Goal: Transaction & Acquisition: Purchase product/service

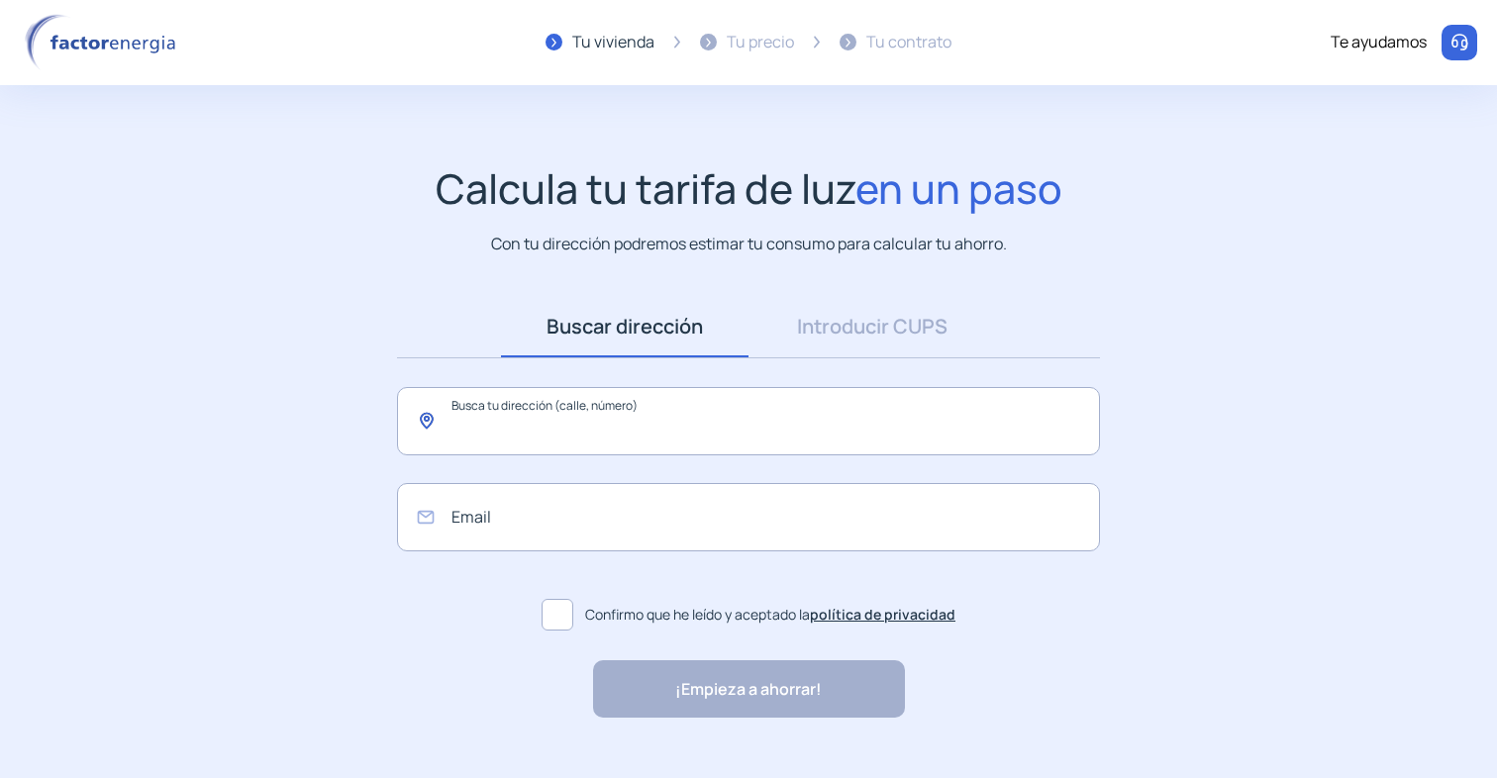
click at [538, 418] on input "text" at bounding box center [748, 421] width 703 height 68
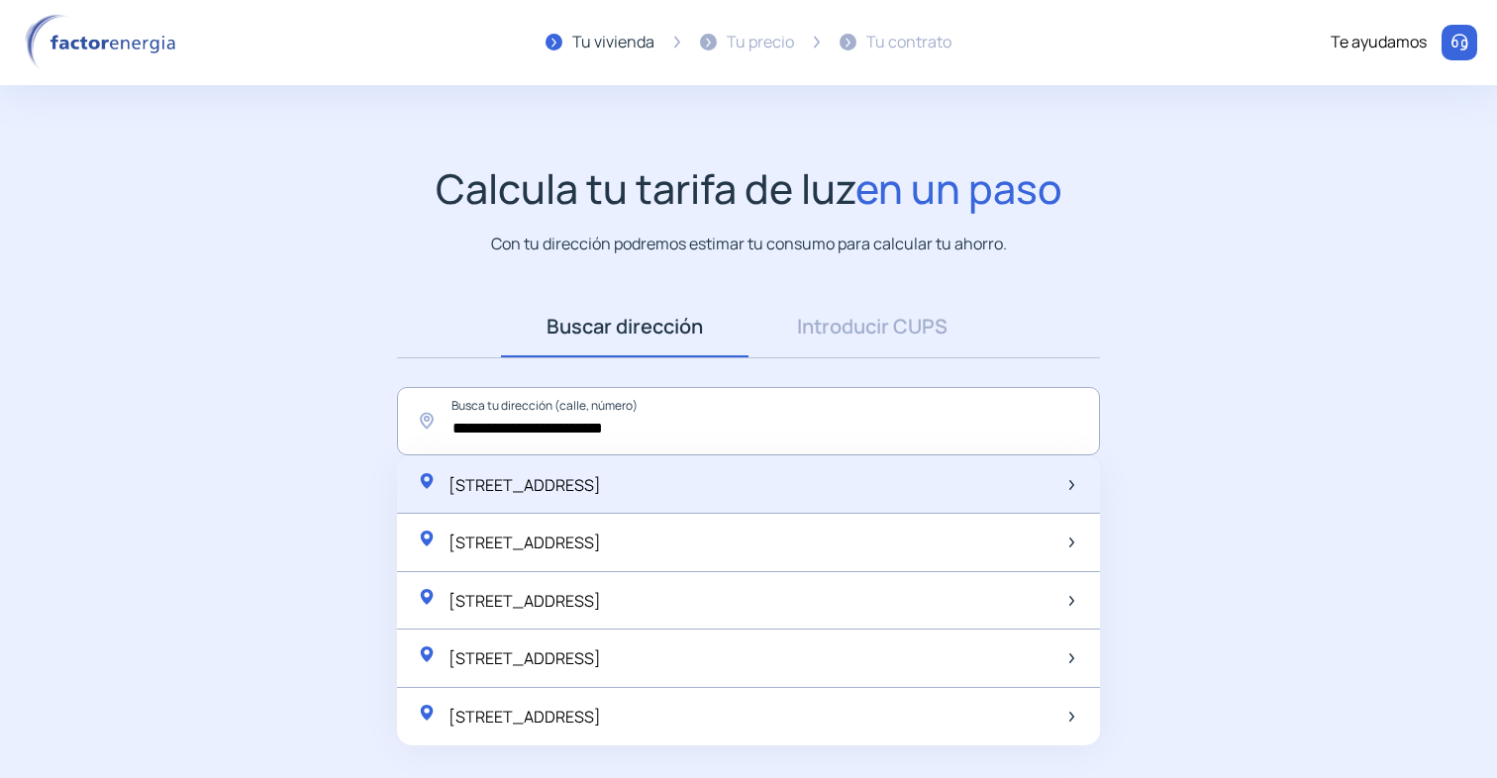
click at [574, 494] on span "[STREET_ADDRESS]" at bounding box center [525, 485] width 152 height 22
type input "**********"
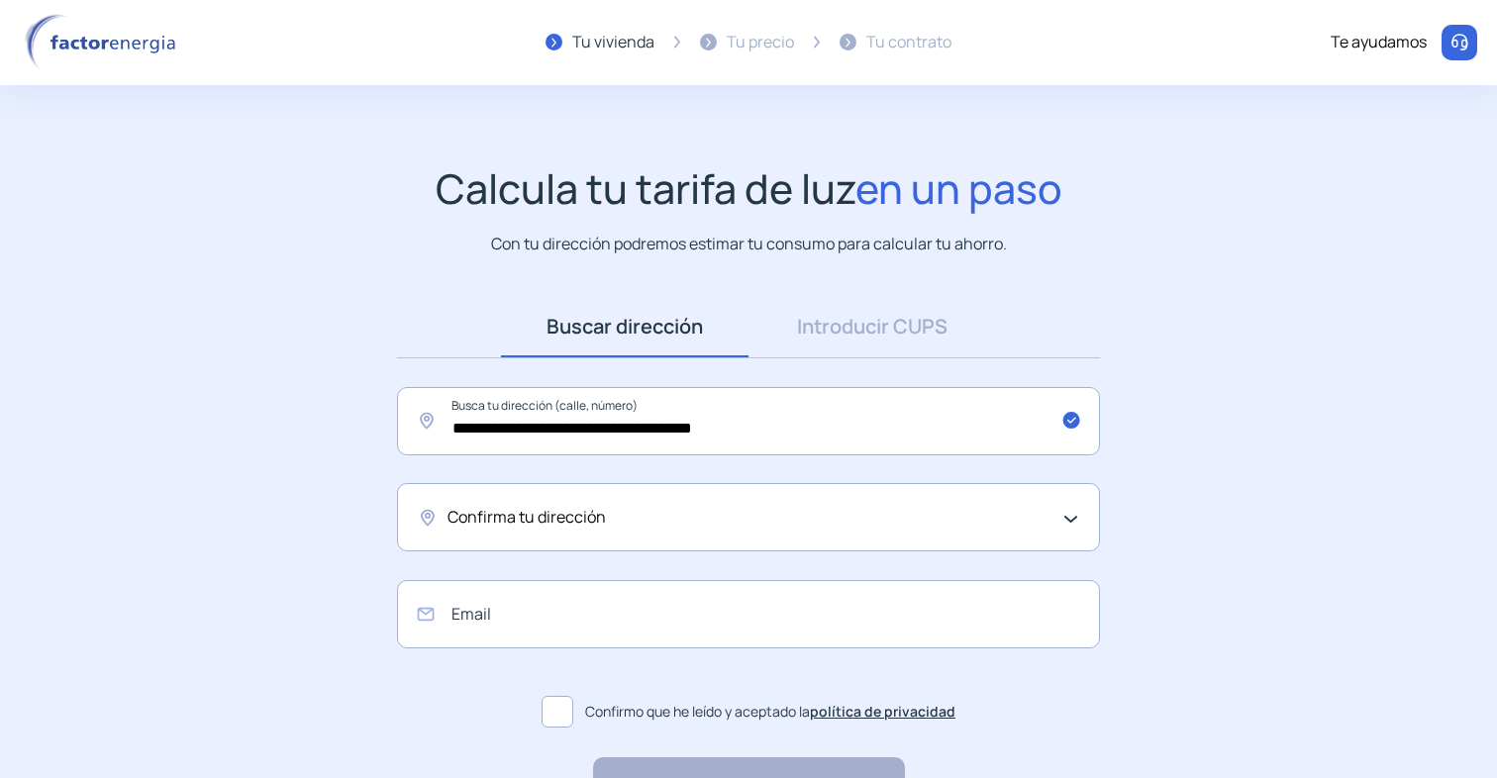
click at [668, 524] on div "Confirma tu dirección" at bounding box center [744, 518] width 592 height 26
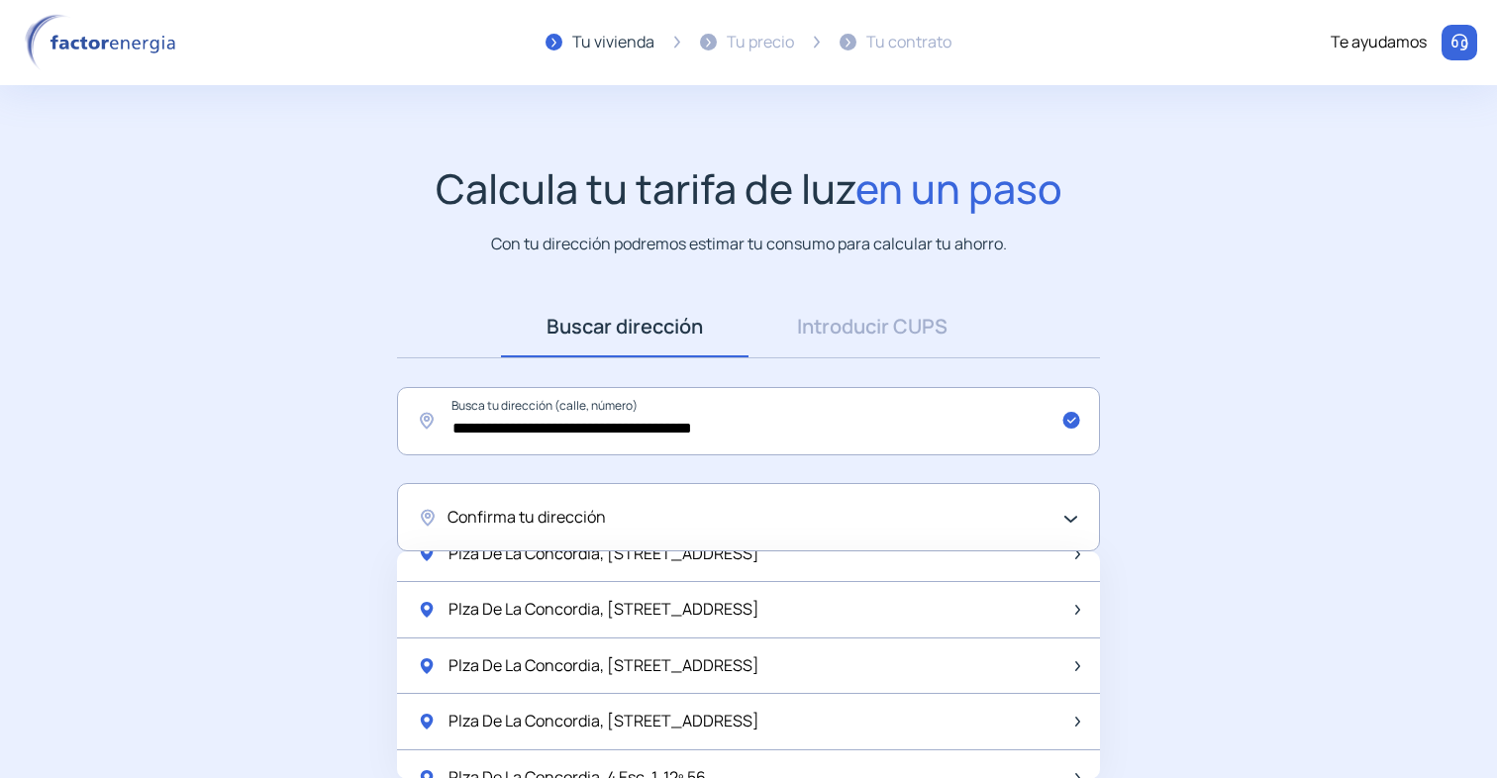
scroll to position [699, 0]
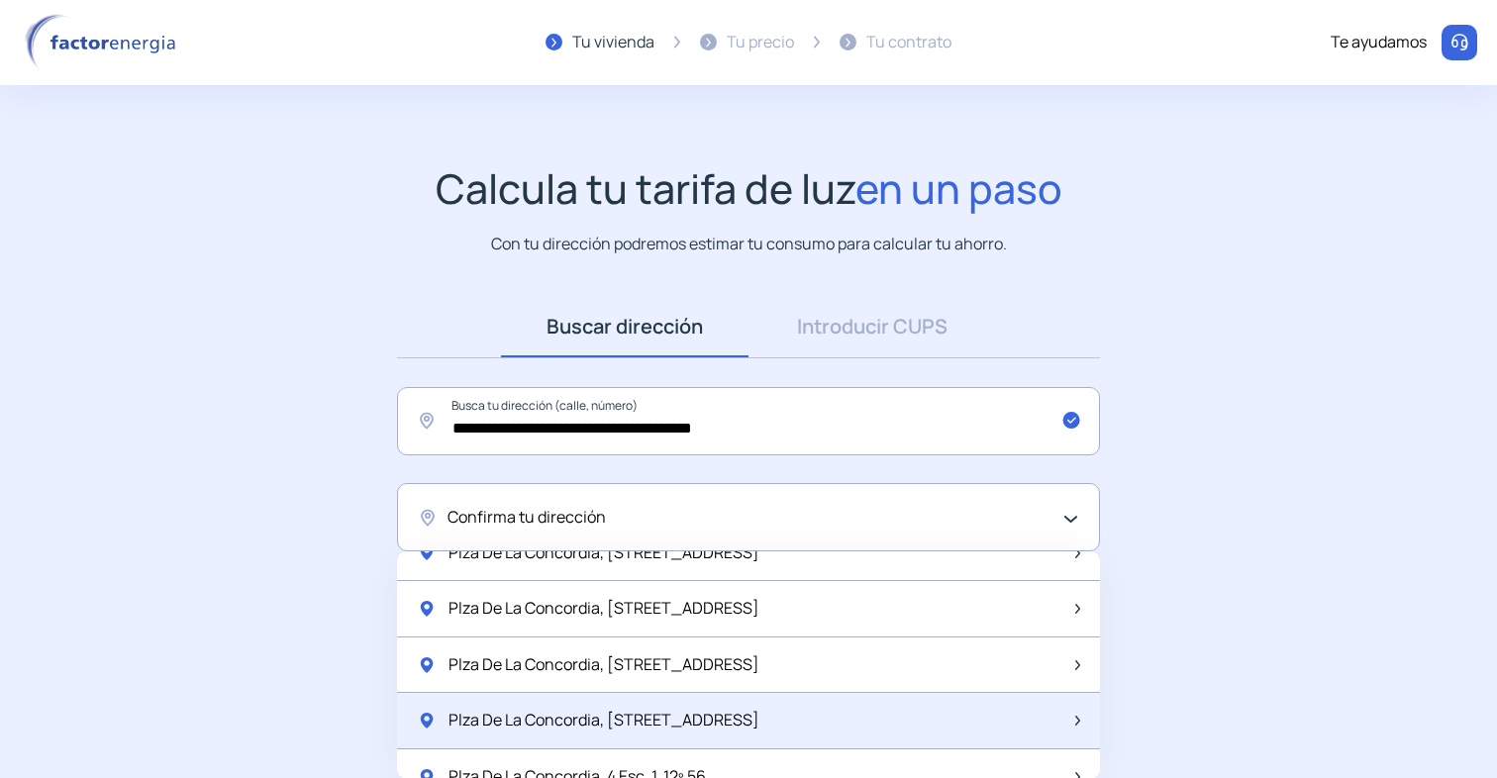
click at [713, 726] on div "Plza De La Concordia, [STREET_ADDRESS]" at bounding box center [748, 721] width 703 height 56
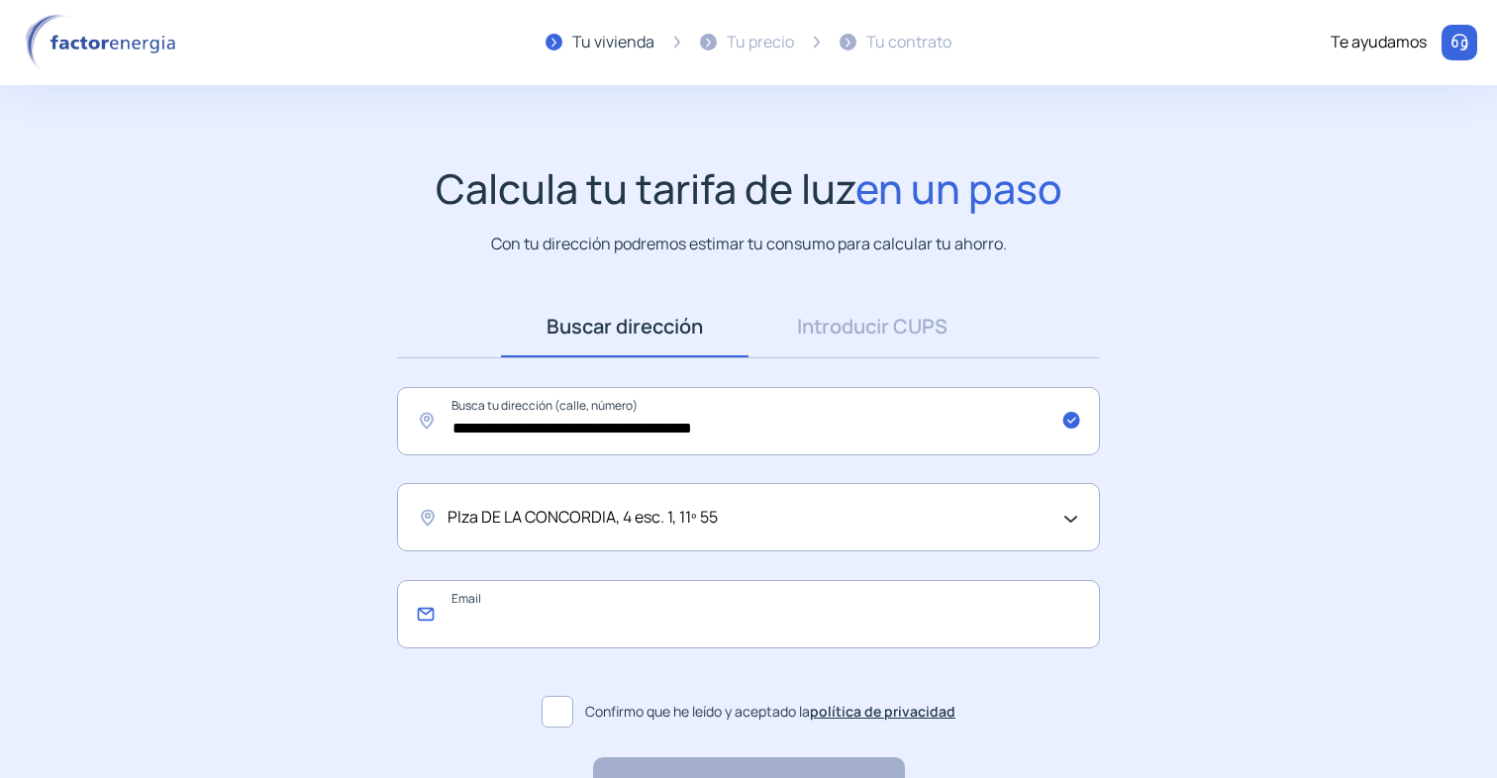
click at [626, 635] on input "email" at bounding box center [748, 614] width 703 height 68
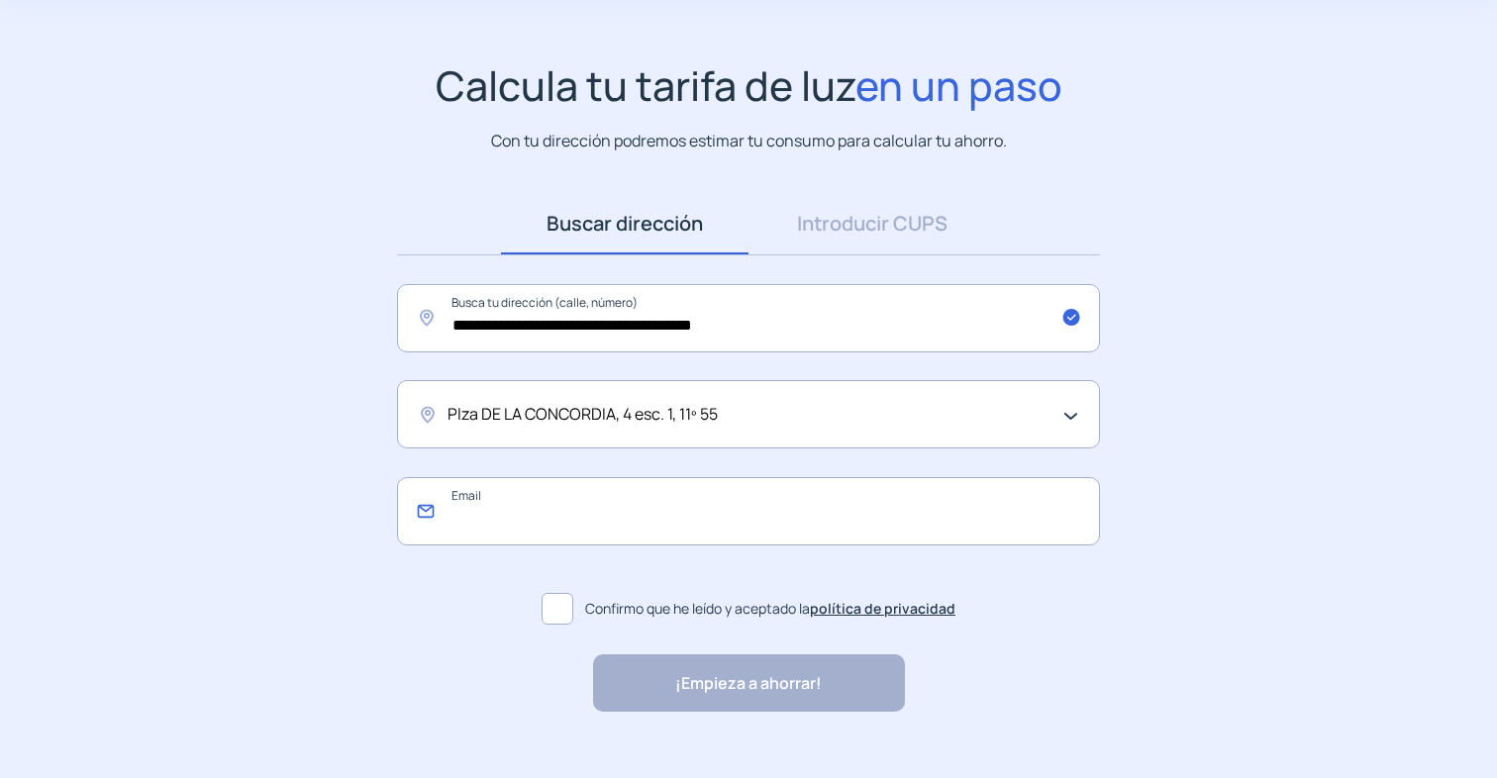
scroll to position [107, 0]
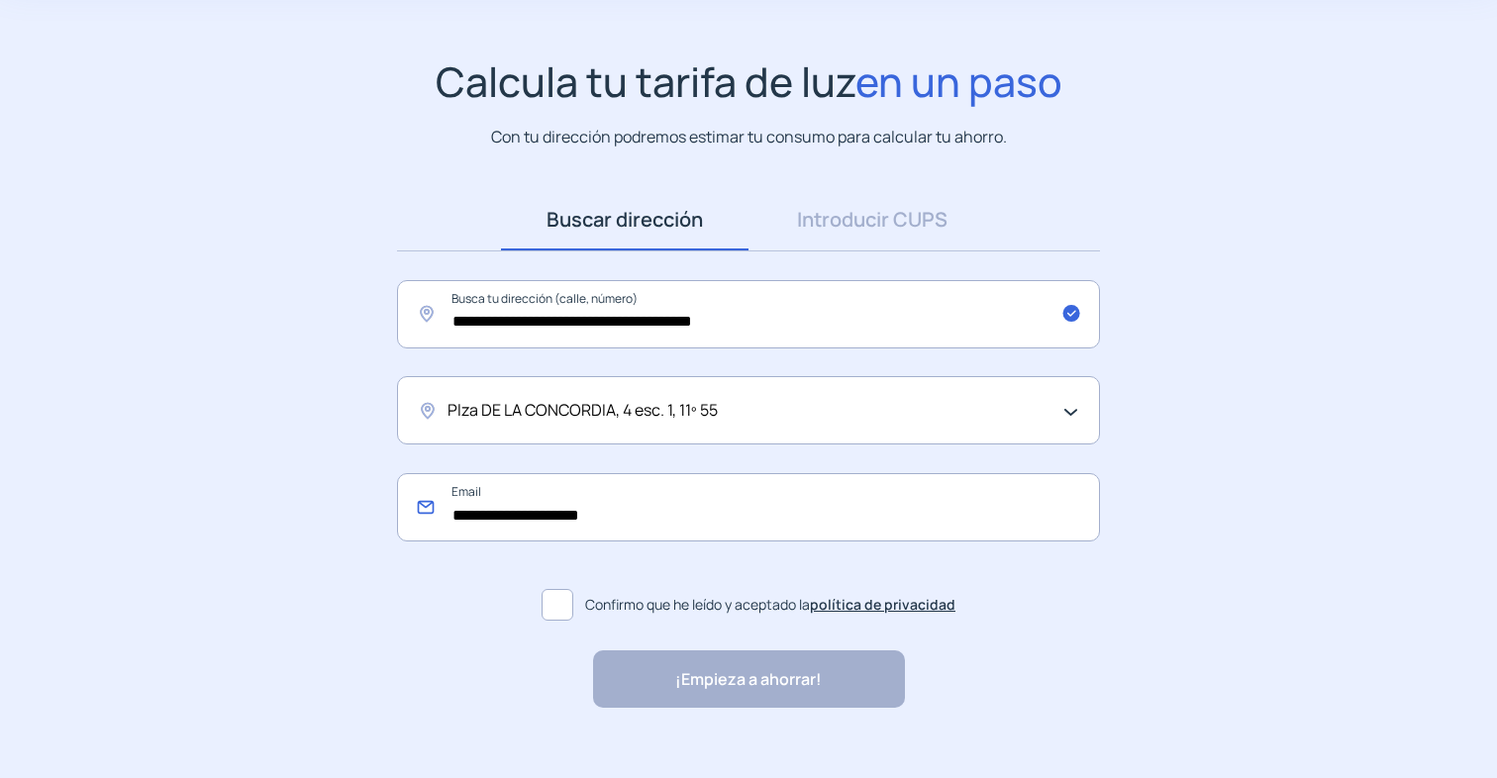
type input "**********"
click at [562, 610] on span at bounding box center [558, 605] width 32 height 32
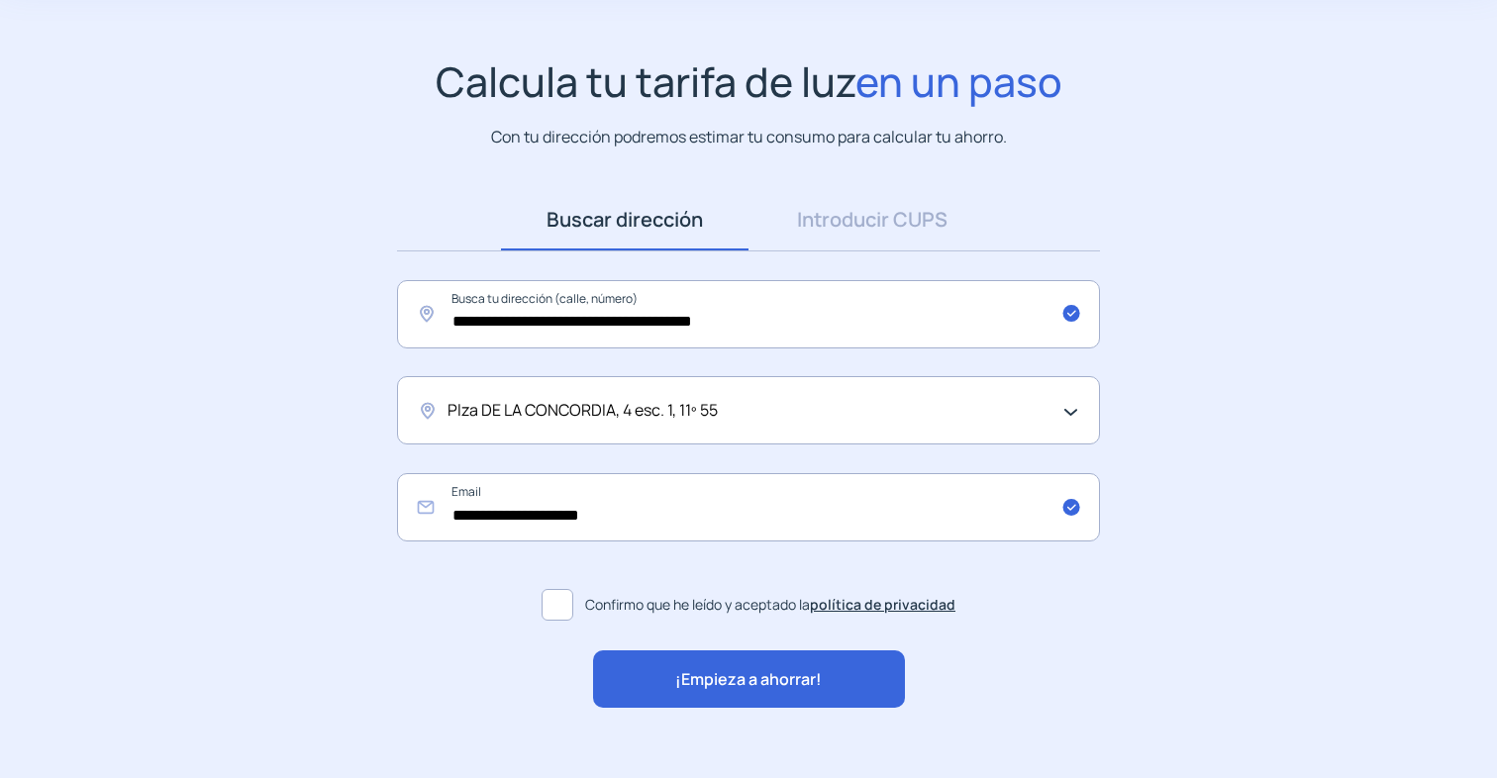
click at [744, 701] on div "¡Empieza a ahorrar!" at bounding box center [749, 678] width 312 height 57
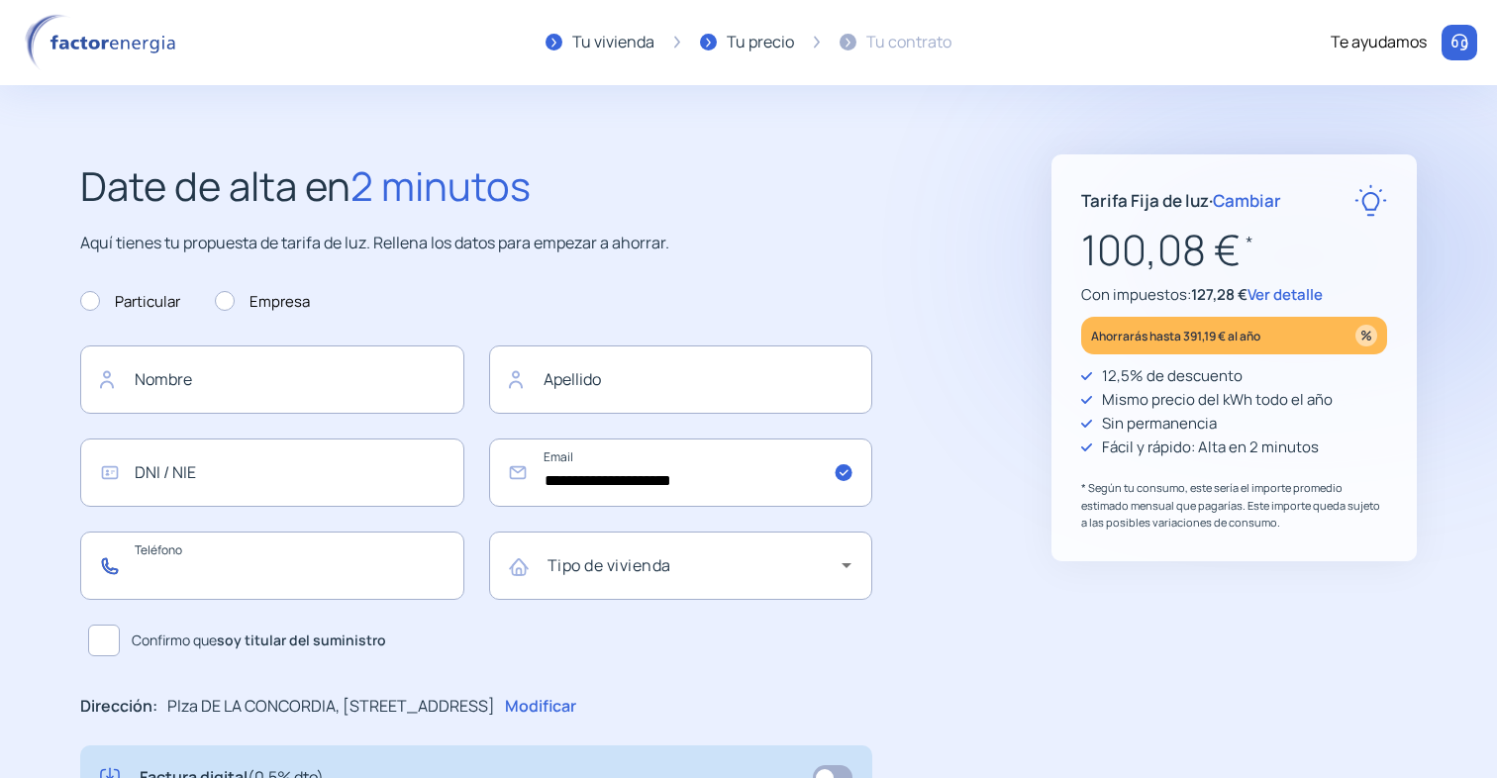
click at [398, 566] on input "text" at bounding box center [272, 566] width 384 height 68
type input "*********"
click at [104, 645] on span at bounding box center [104, 641] width 32 height 32
click at [658, 591] on div "Tipo de vivienda" at bounding box center [700, 566] width 305 height 56
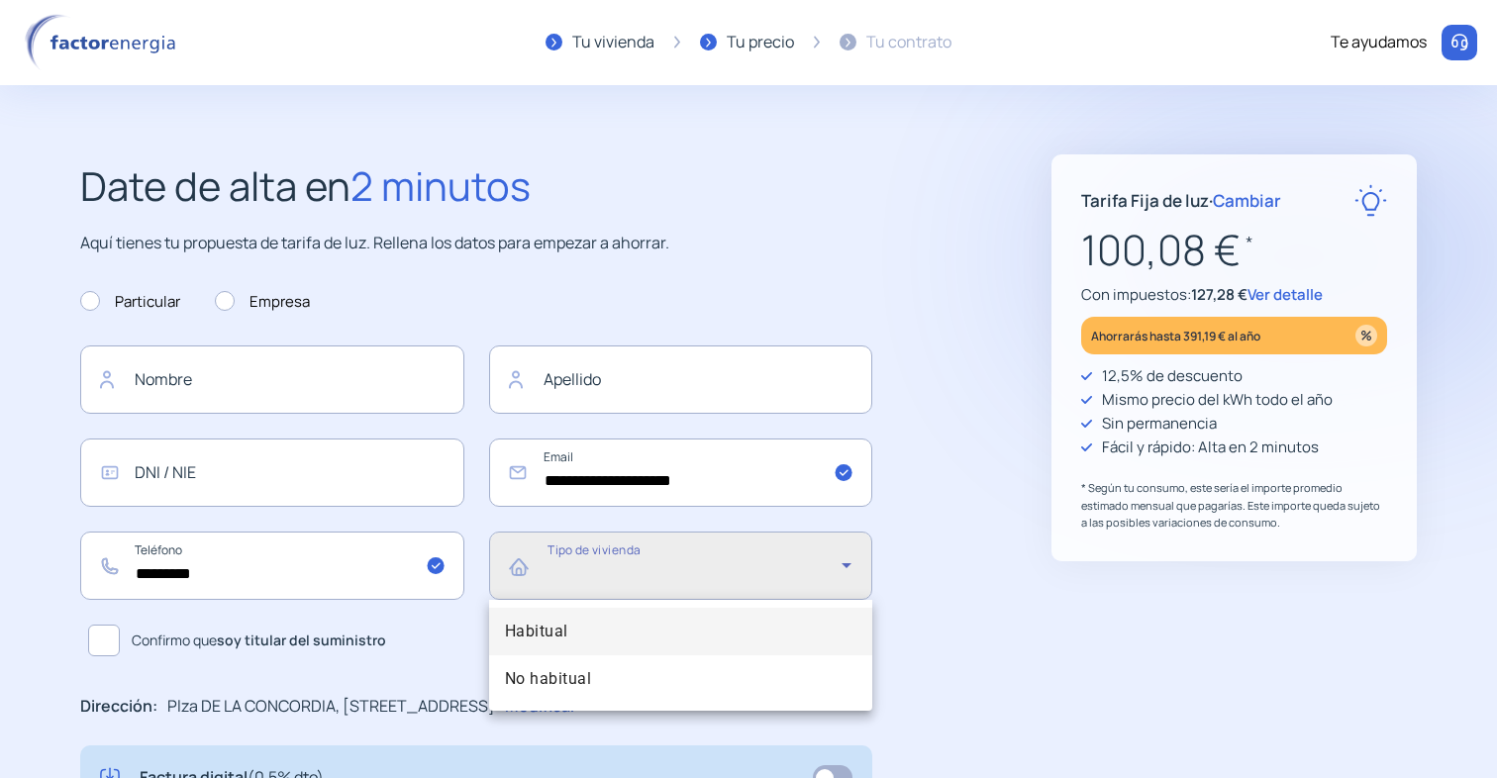
click at [610, 638] on mat-option "Habitual" at bounding box center [681, 632] width 384 height 48
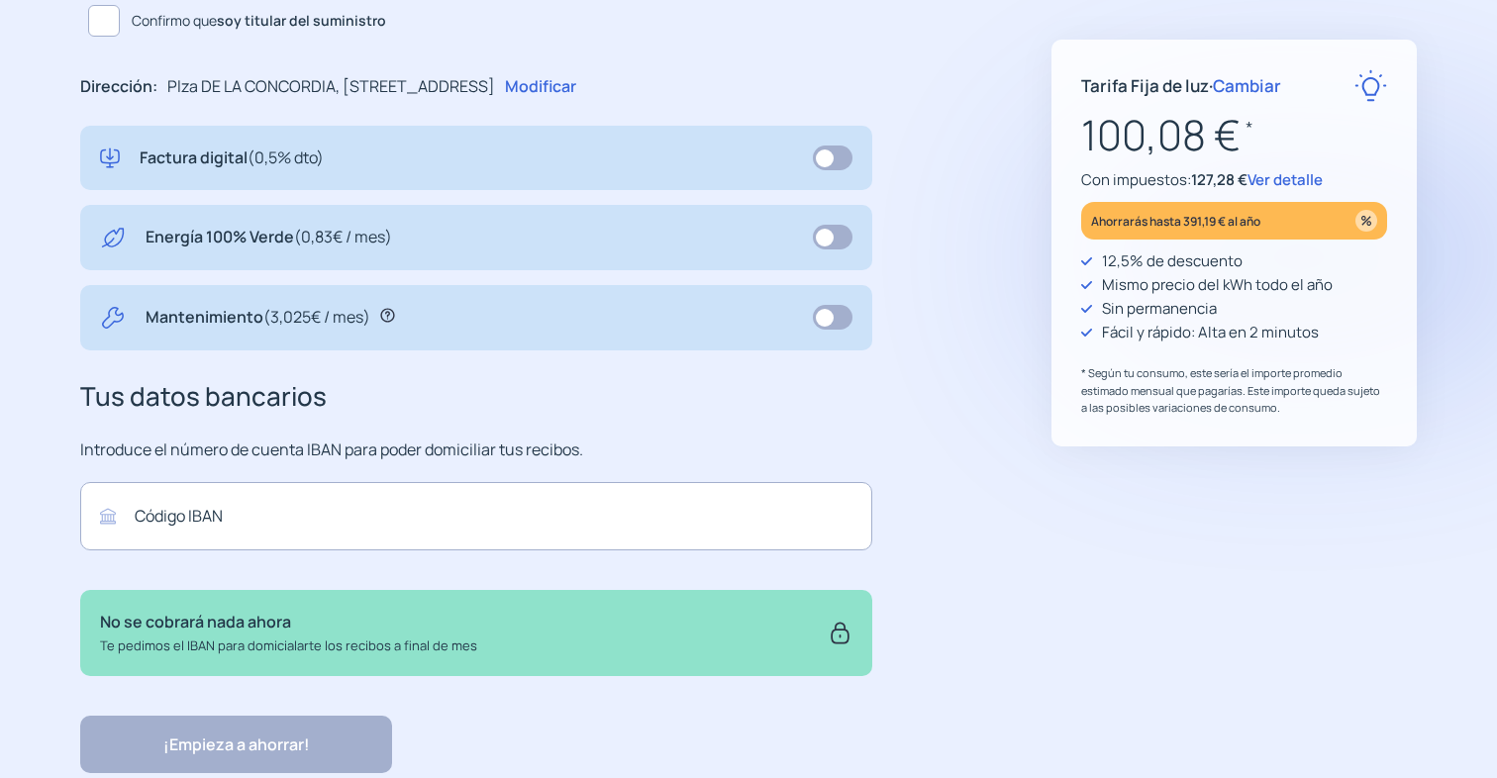
scroll to position [684, 0]
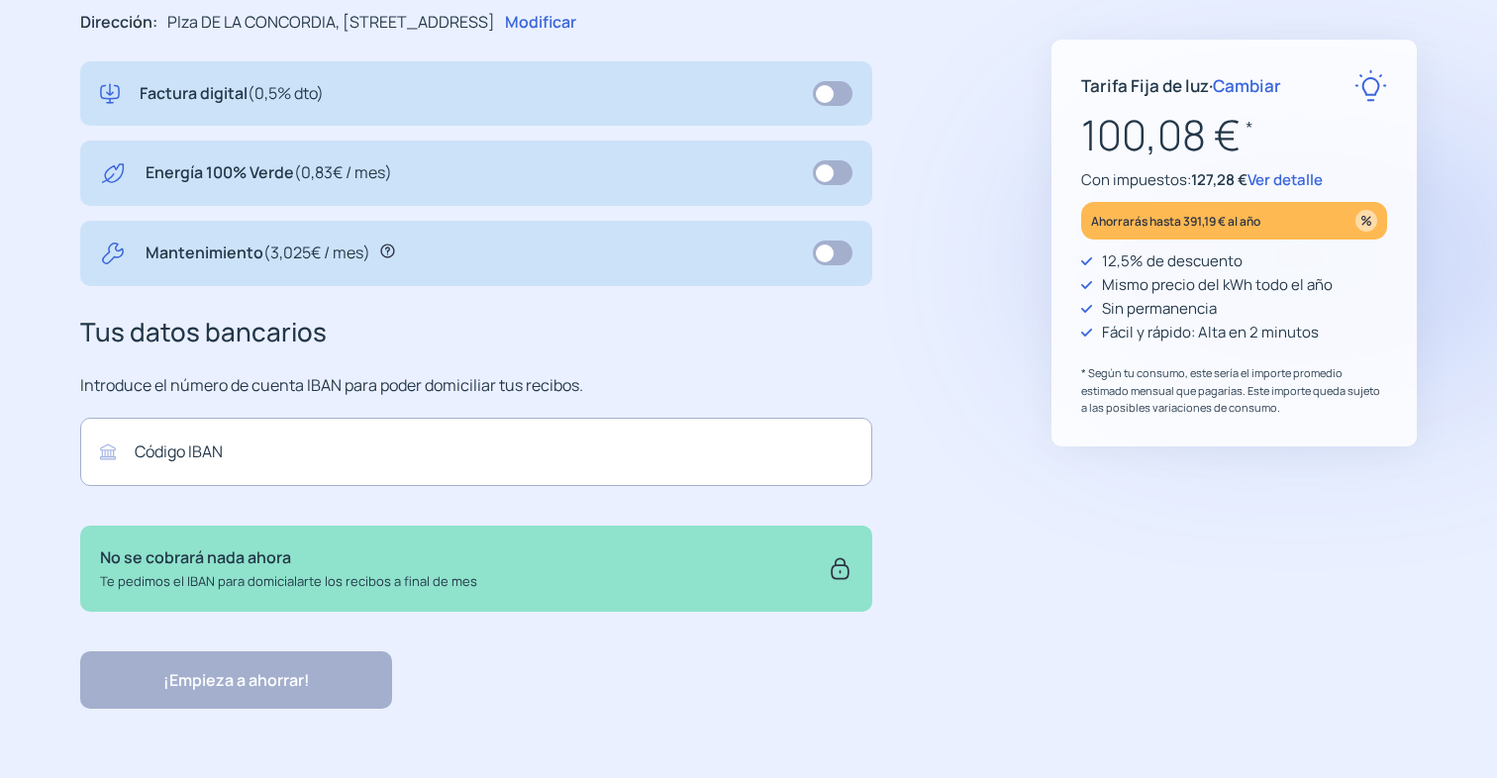
click at [414, 583] on p "Te pedimos el IBAN para domicialarte los recibos a final de mes" at bounding box center [288, 581] width 377 height 21
click at [540, 625] on div "**********" at bounding box center [476, 89] width 792 height 1239
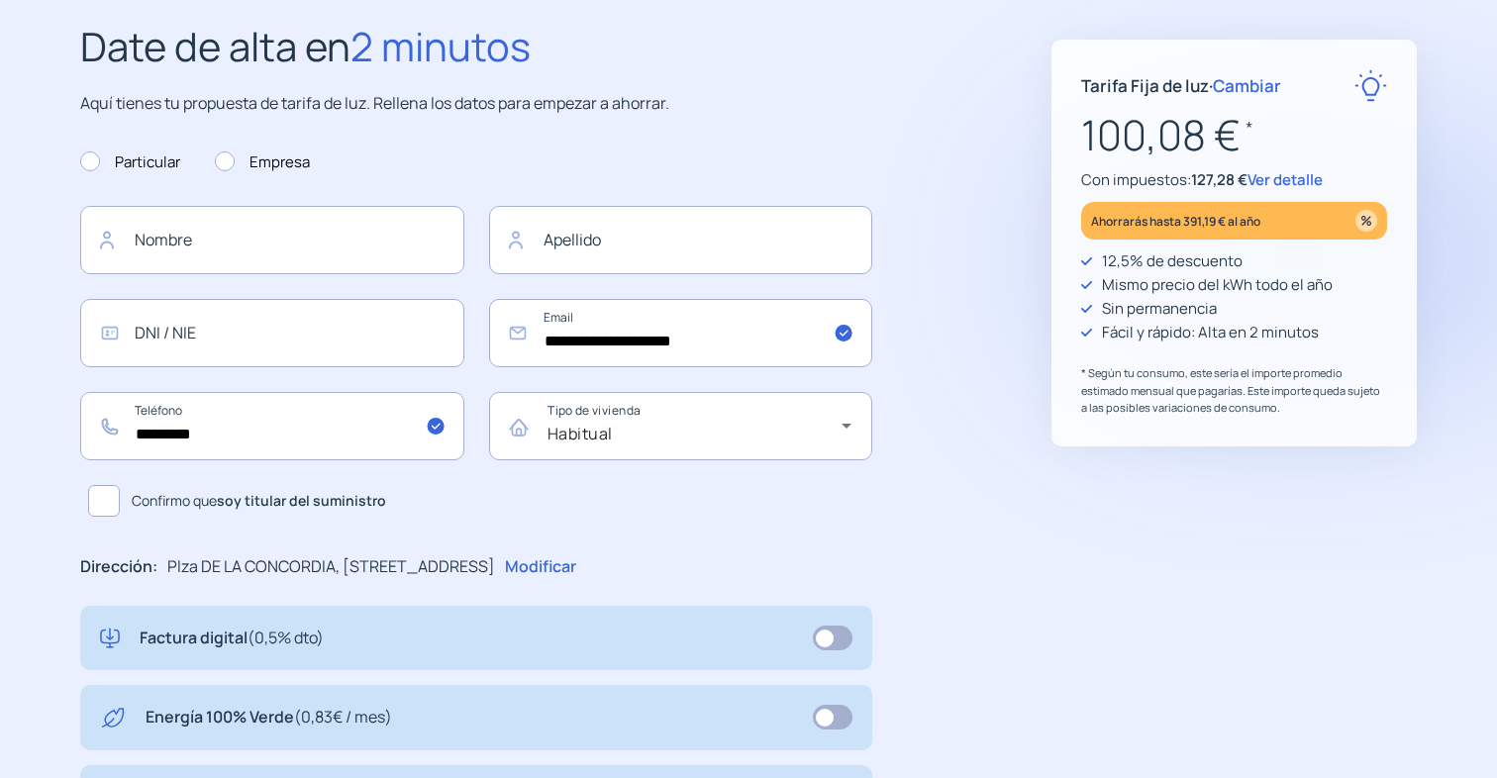
scroll to position [130, 0]
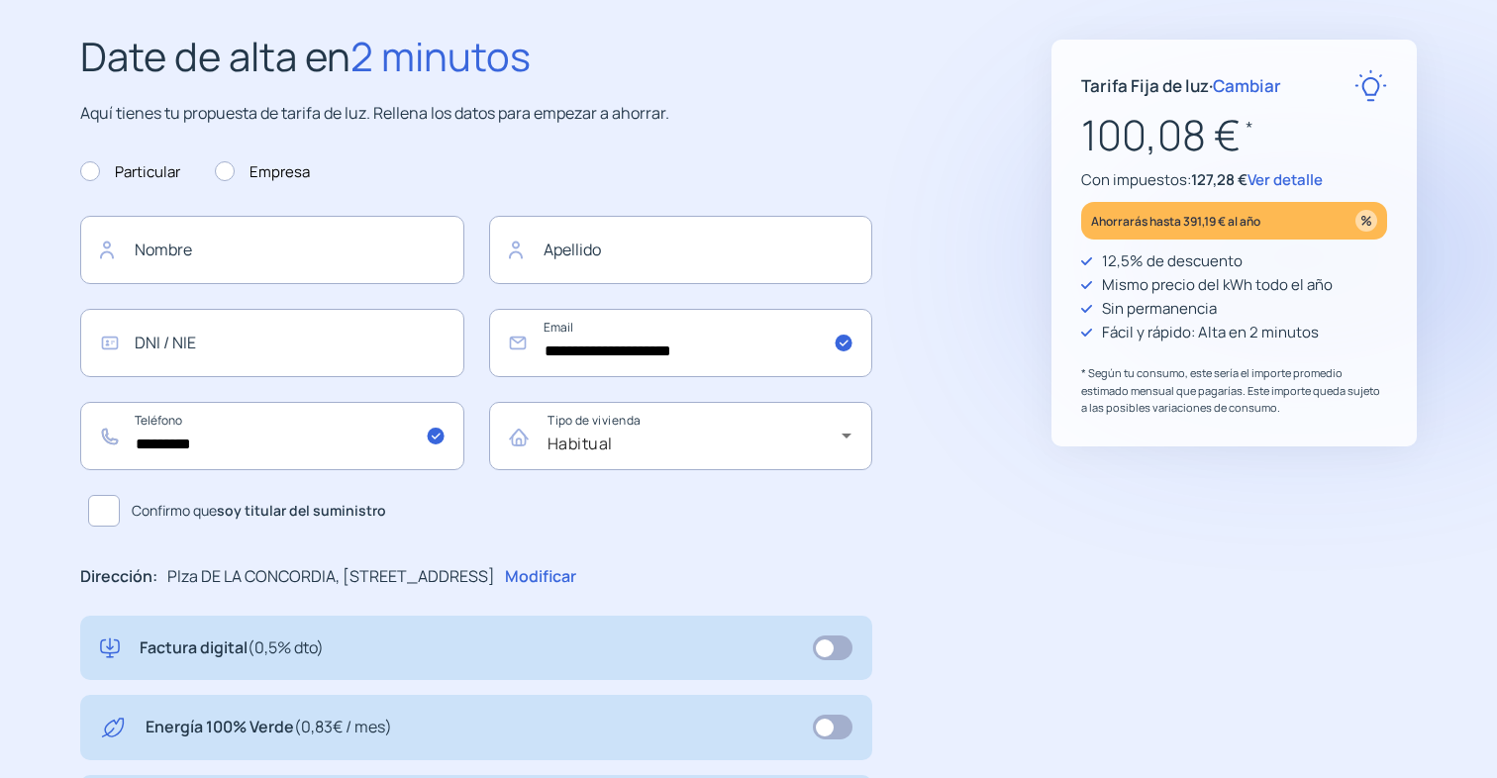
click at [1206, 291] on p "Mismo precio del kWh todo el año" at bounding box center [1217, 285] width 231 height 24
click at [1199, 312] on p "Sin permanencia" at bounding box center [1159, 309] width 115 height 24
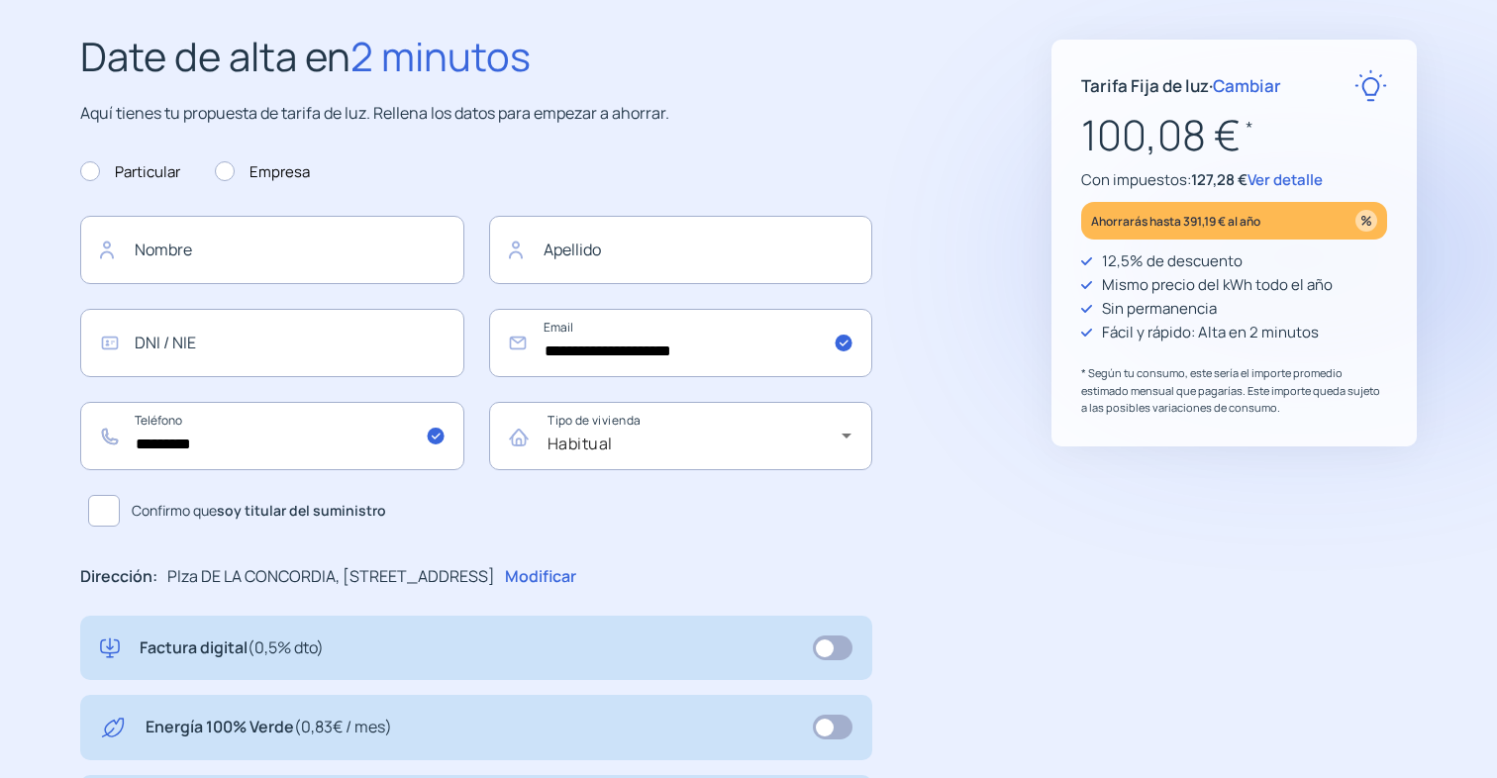
click at [1199, 312] on p "Sin permanencia" at bounding box center [1159, 309] width 115 height 24
click at [1199, 325] on p "Fácil y rápido: Alta en 2 minutos" at bounding box center [1210, 333] width 217 height 24
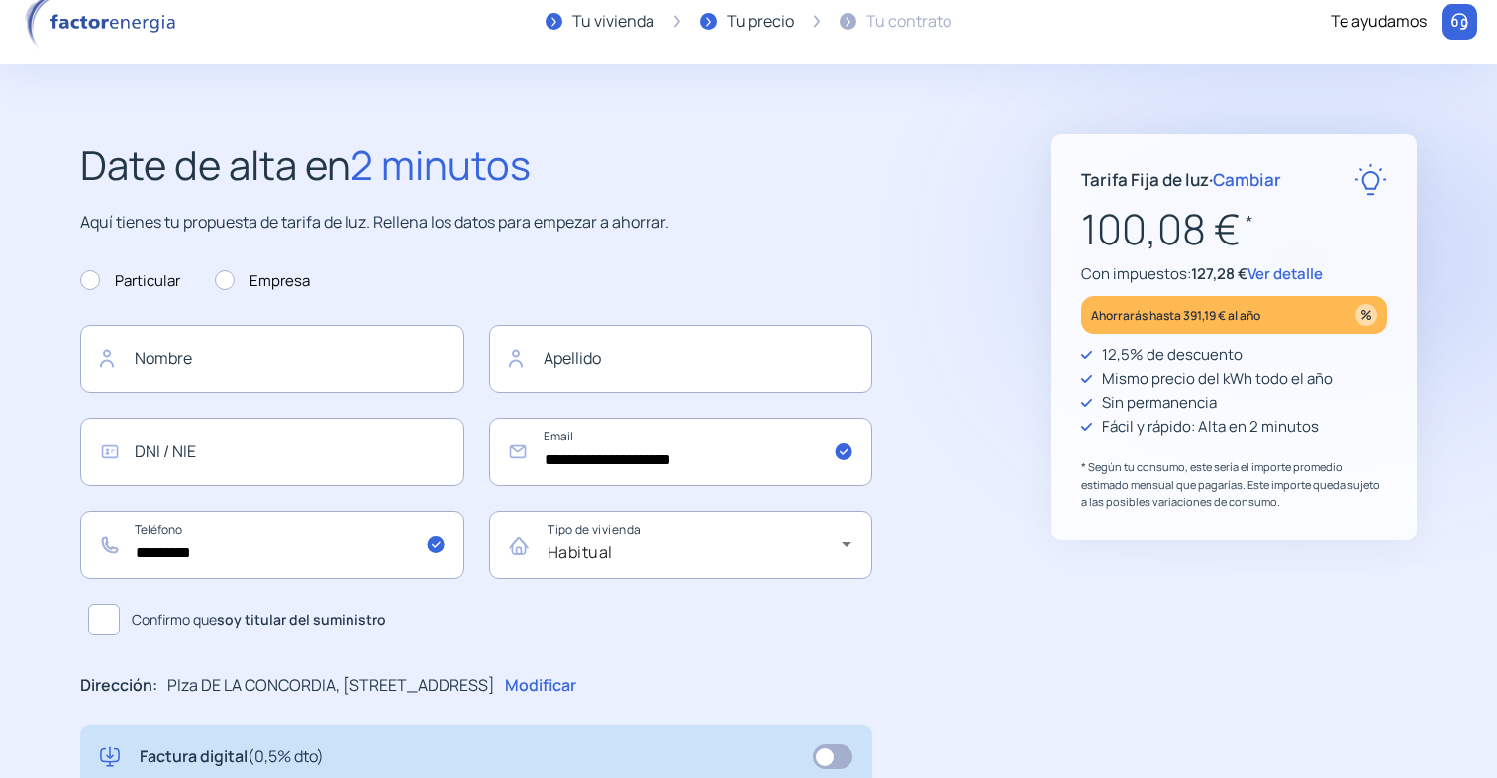
scroll to position [0, 0]
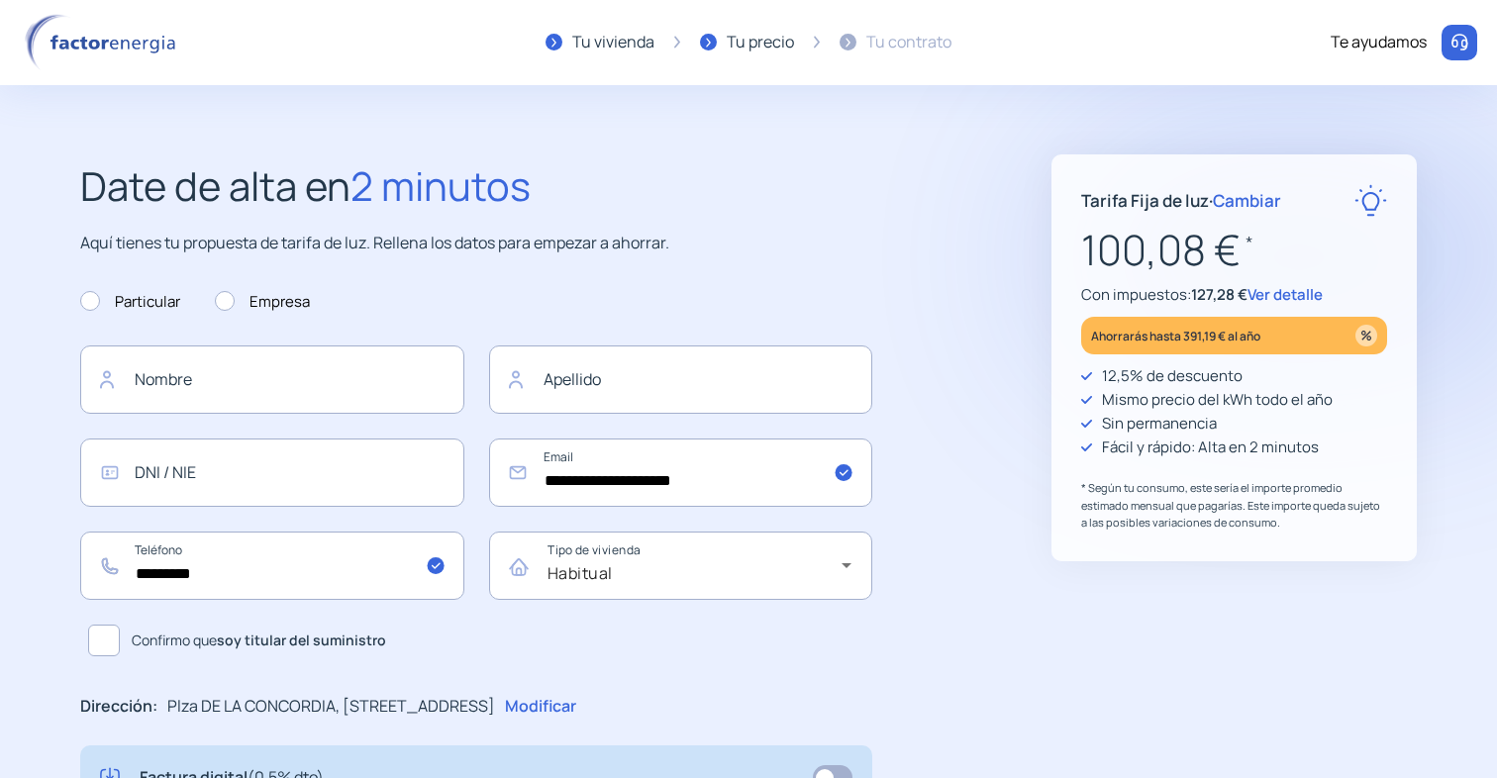
click at [1256, 201] on span "Cambiar" at bounding box center [1247, 200] width 68 height 23
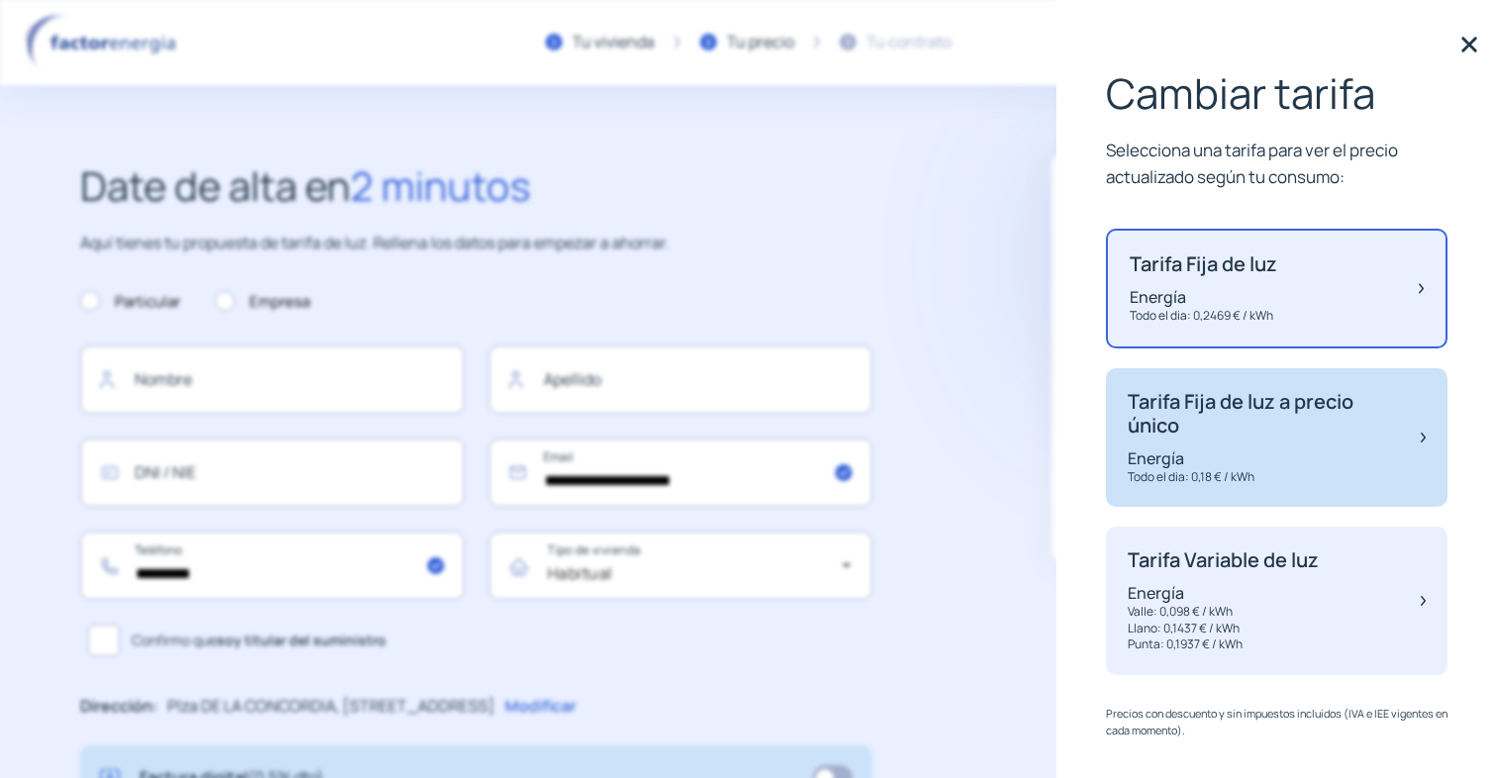
click at [1357, 470] on p "Todo el dia: 0,18 € / kWh" at bounding box center [1264, 477] width 273 height 17
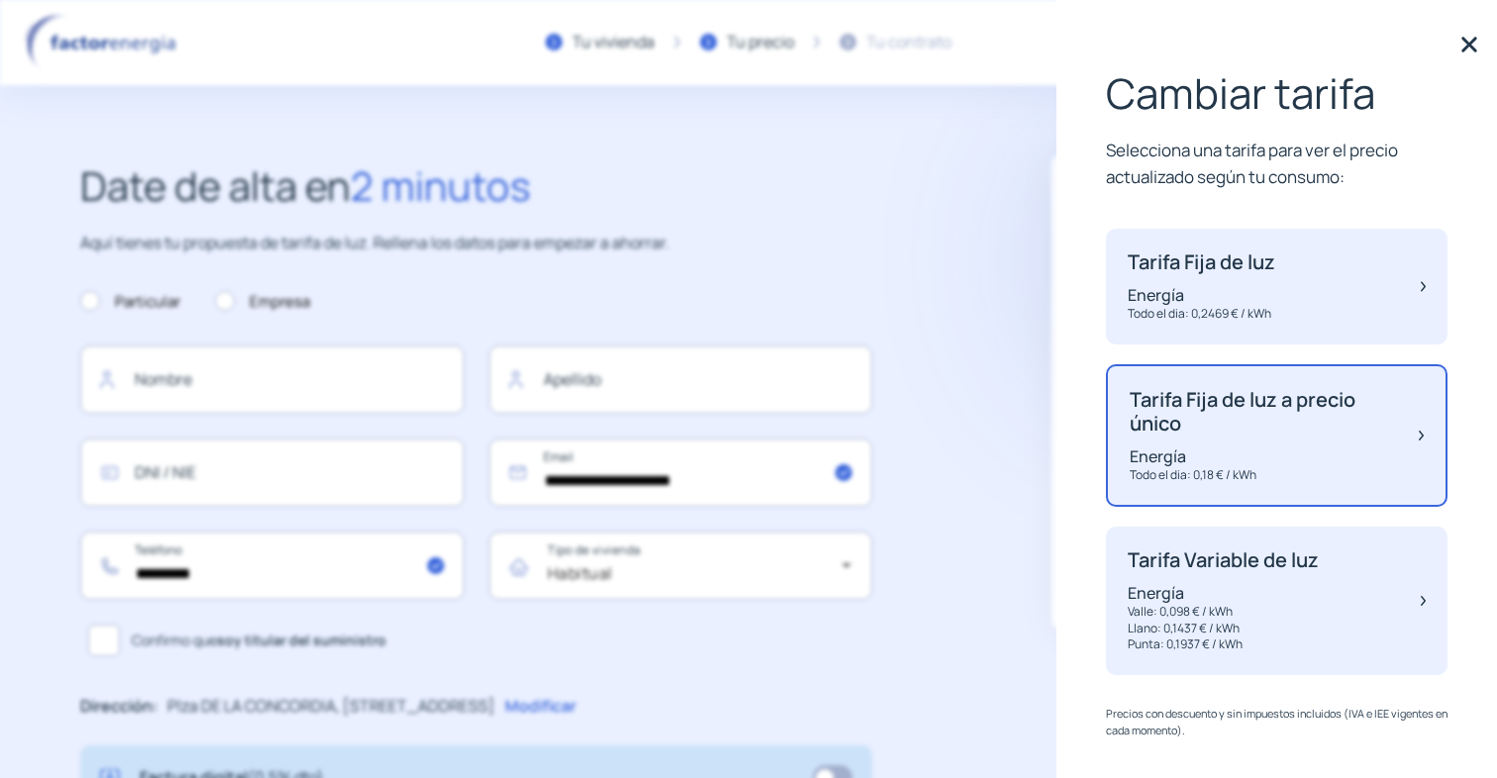
scroll to position [13, 0]
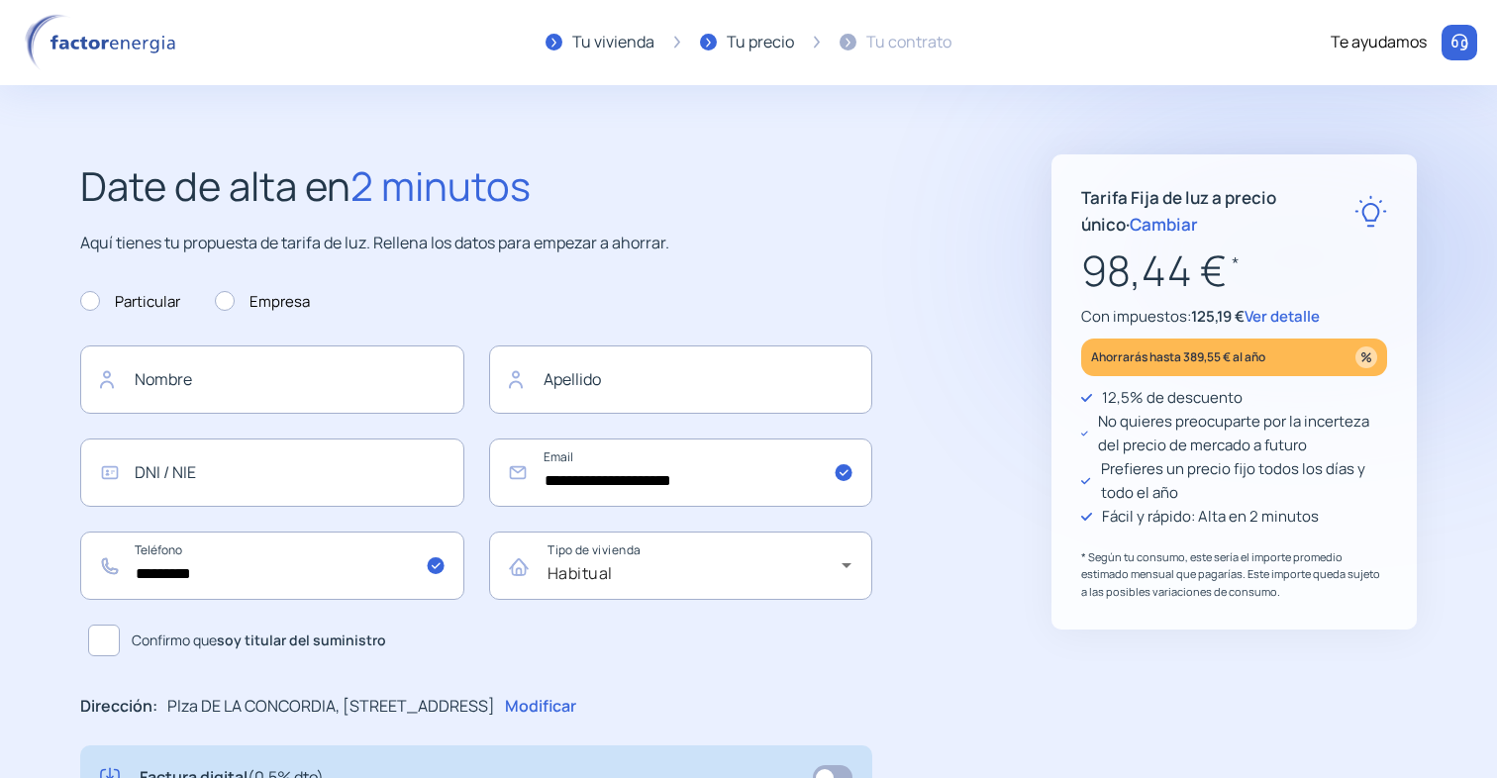
click at [1235, 317] on span "125,19 €" at bounding box center [1217, 316] width 53 height 21
click at [1288, 317] on span "Ver detalle" at bounding box center [1282, 316] width 75 height 21
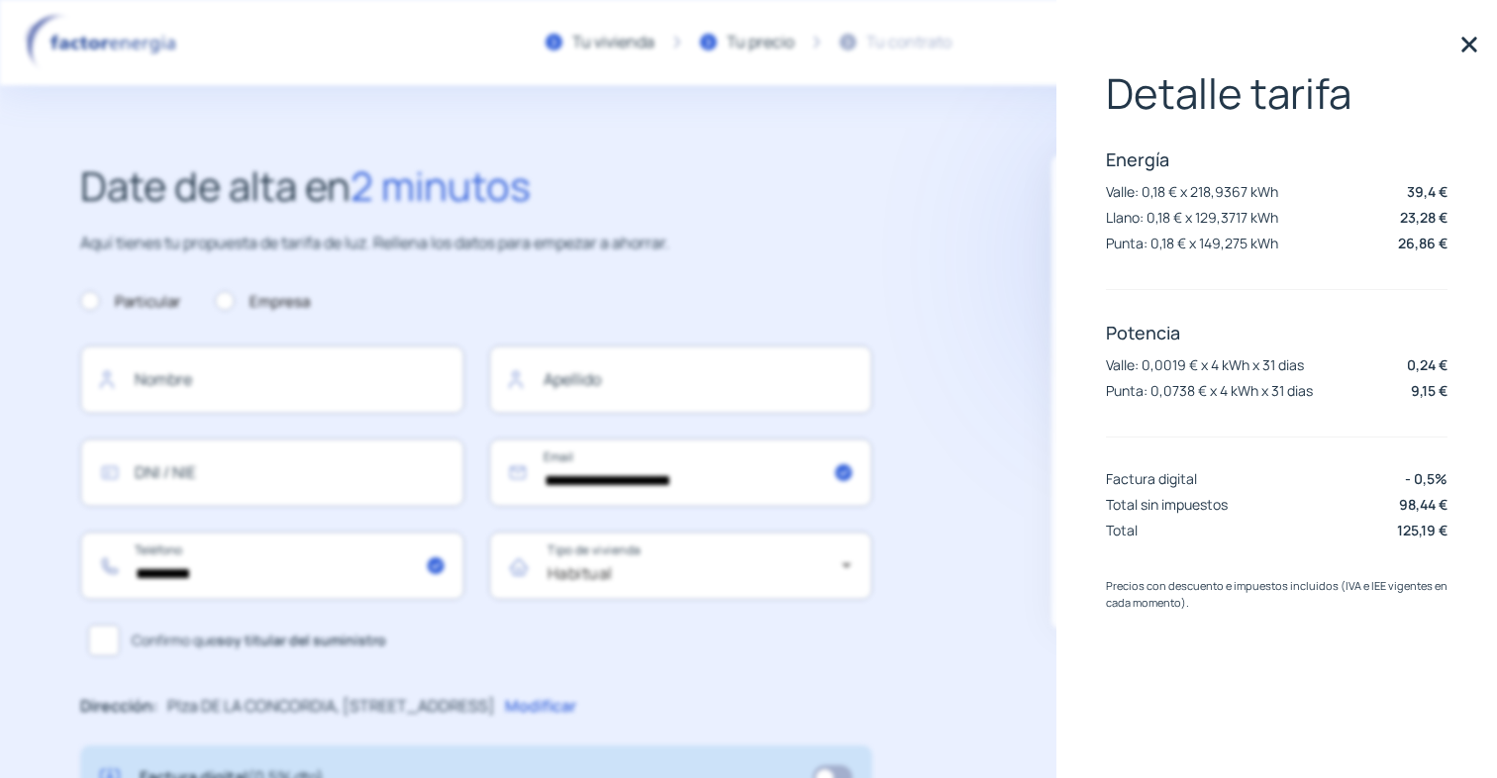
click at [963, 312] on div "**********" at bounding box center [526, 773] width 892 height 1239
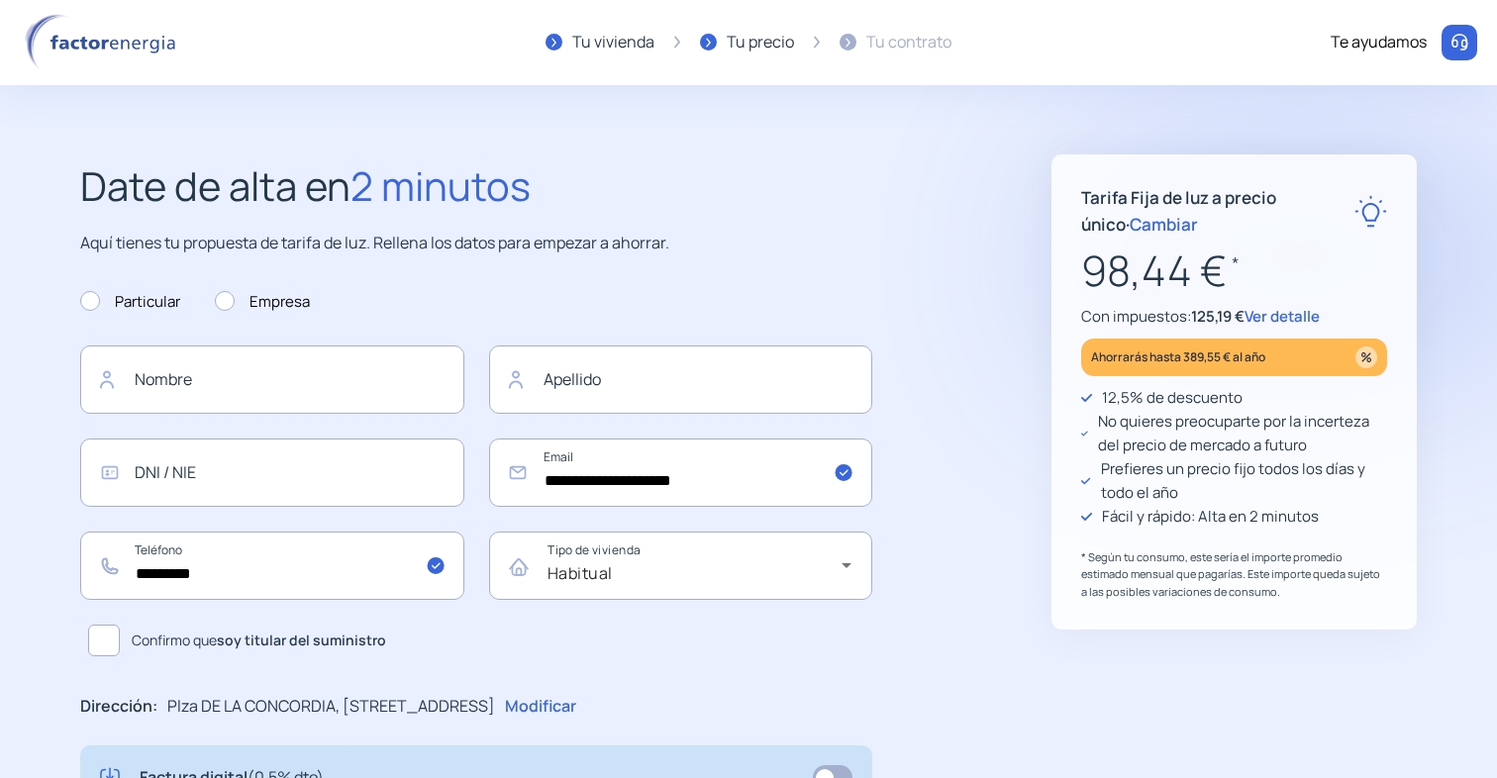
click at [1130, 228] on span "Cambiar" at bounding box center [1164, 224] width 68 height 23
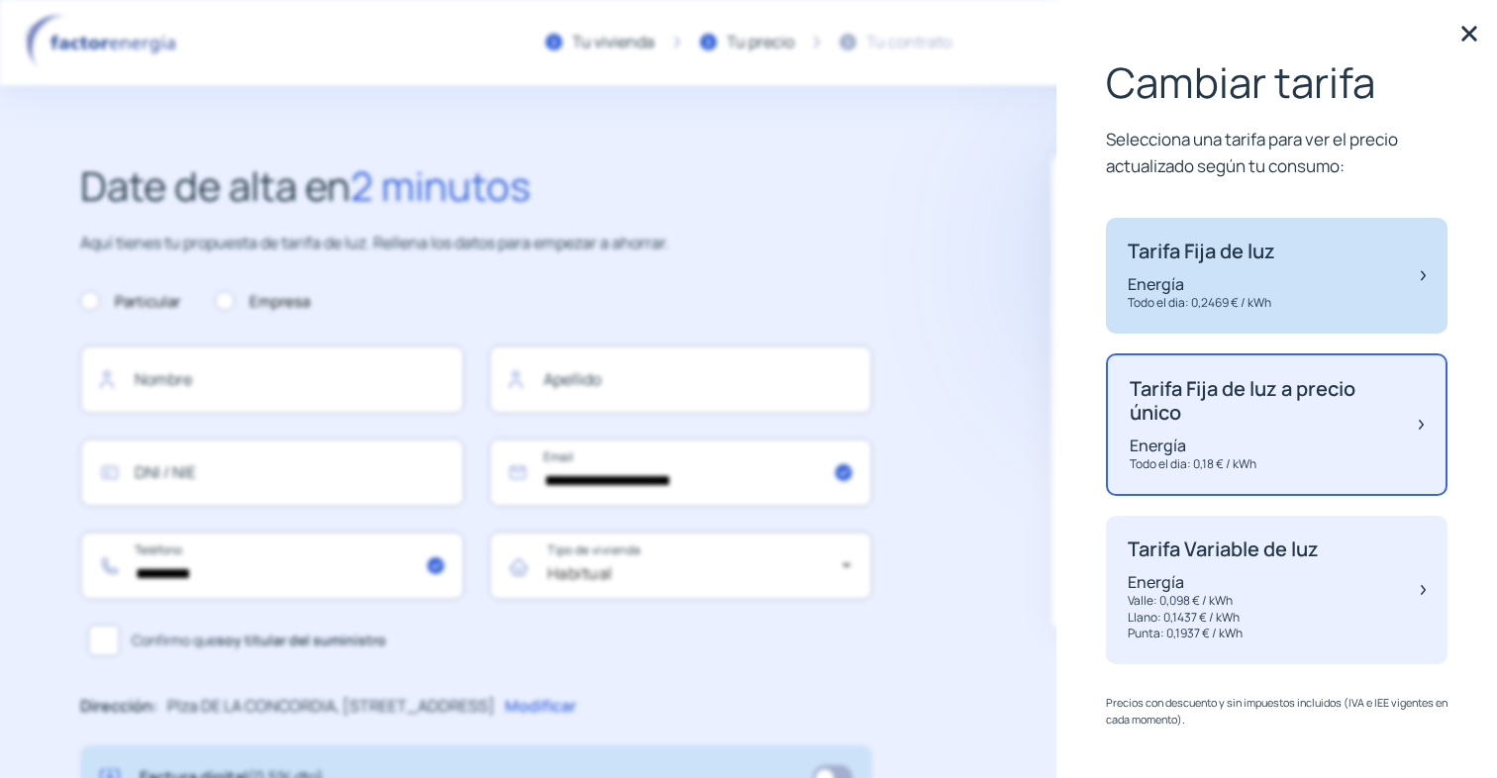
click at [1182, 293] on p "Energía" at bounding box center [1202, 284] width 148 height 22
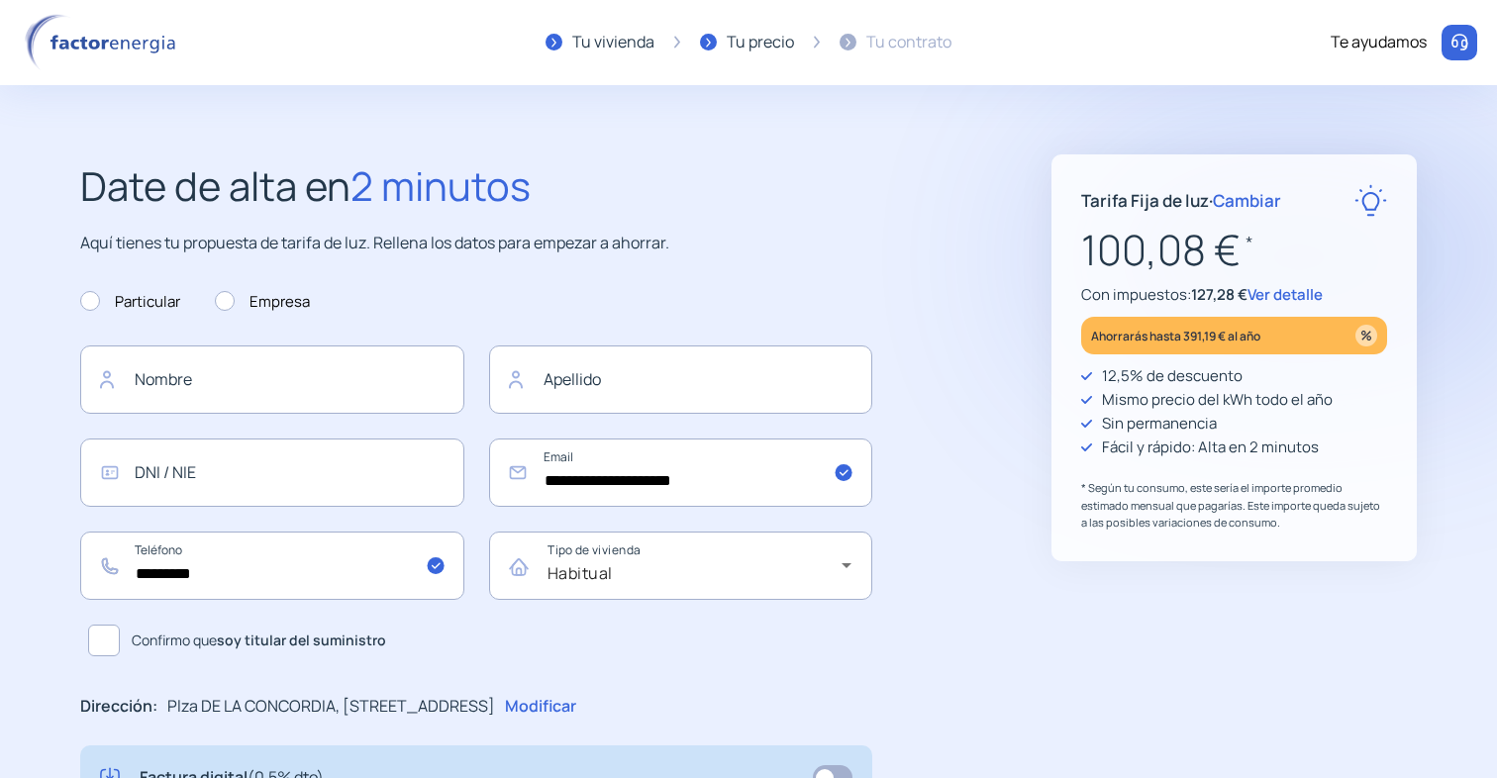
click at [1248, 204] on span "Cambiar" at bounding box center [1247, 200] width 68 height 23
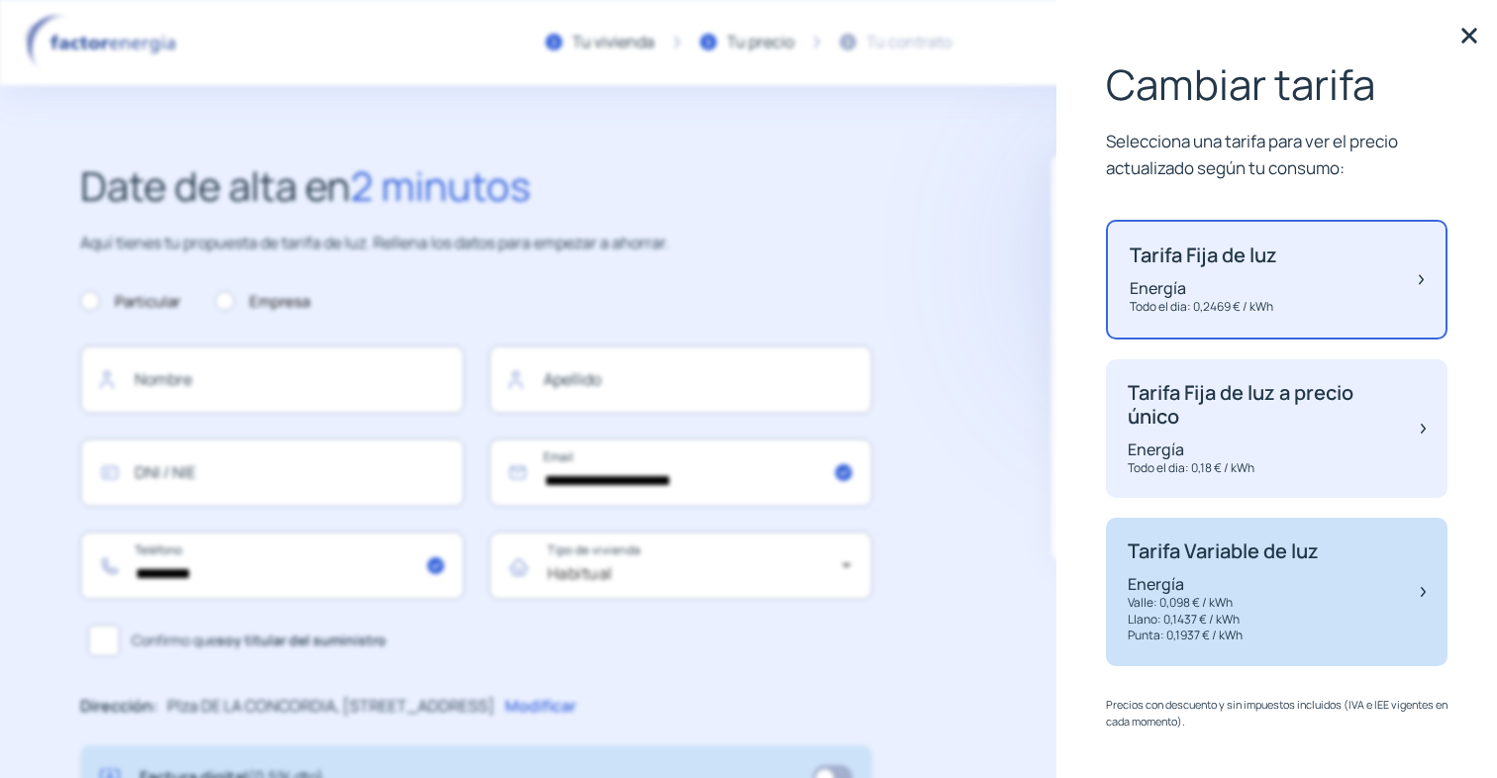
click at [1201, 578] on p "Energía" at bounding box center [1223, 584] width 191 height 22
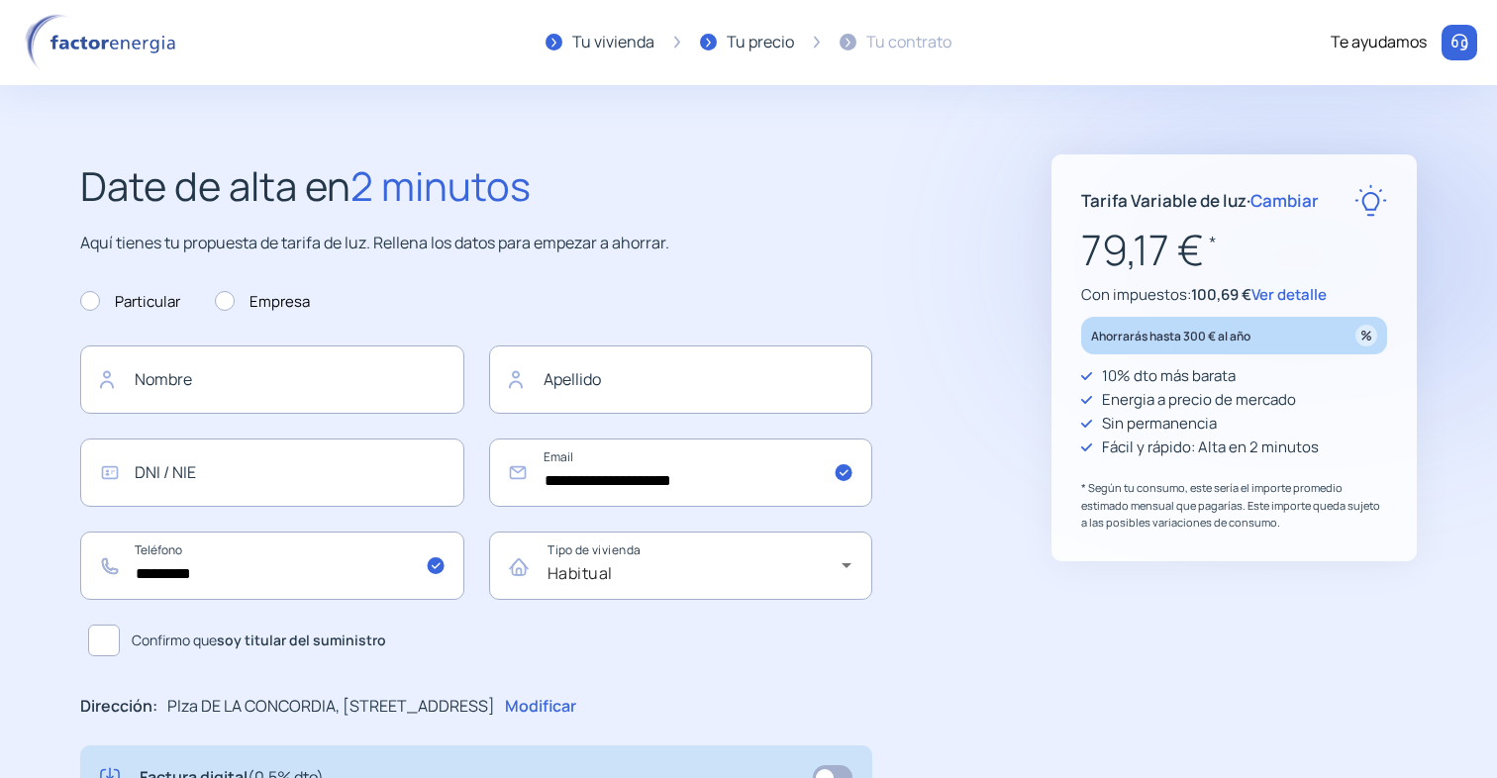
click at [1266, 512] on p "* Según tu consumo, este sería el importe promedio estimado mensual que pagaría…" at bounding box center [1234, 505] width 306 height 52
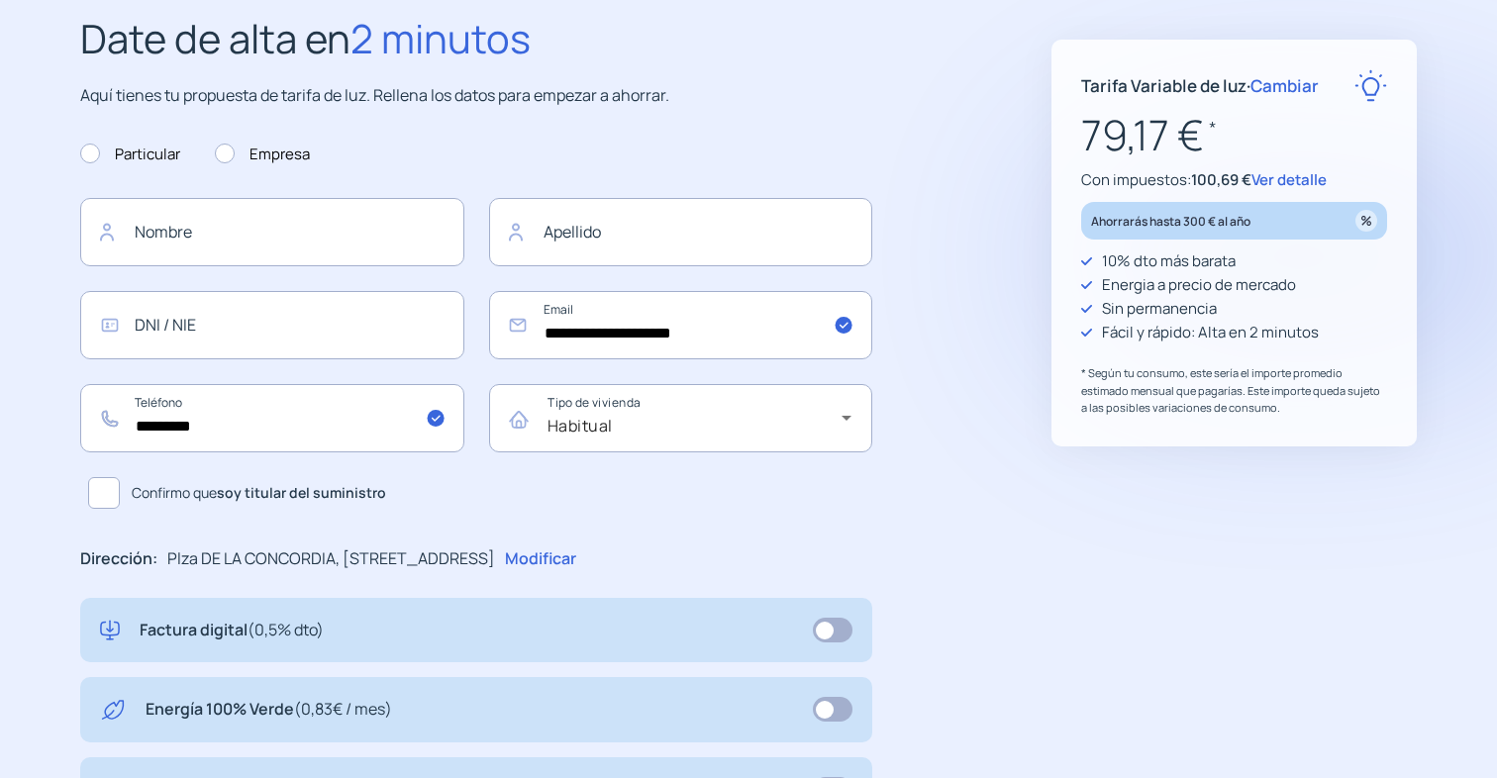
scroll to position [0, 0]
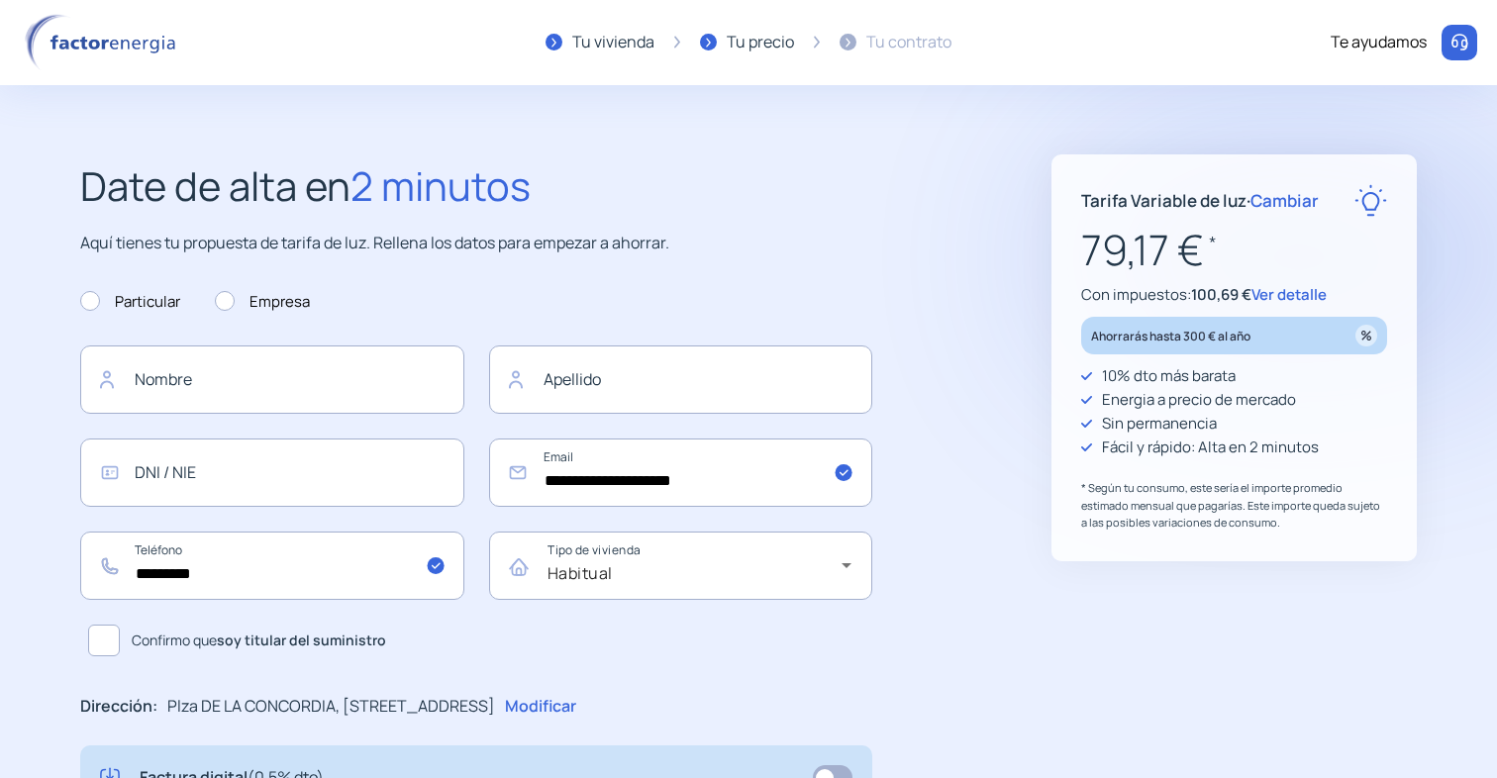
click at [1311, 332] on div "Ahorrarás hasta 300 € al año" at bounding box center [1234, 336] width 306 height 38
click at [1307, 300] on span "Ver detalle" at bounding box center [1288, 294] width 75 height 21
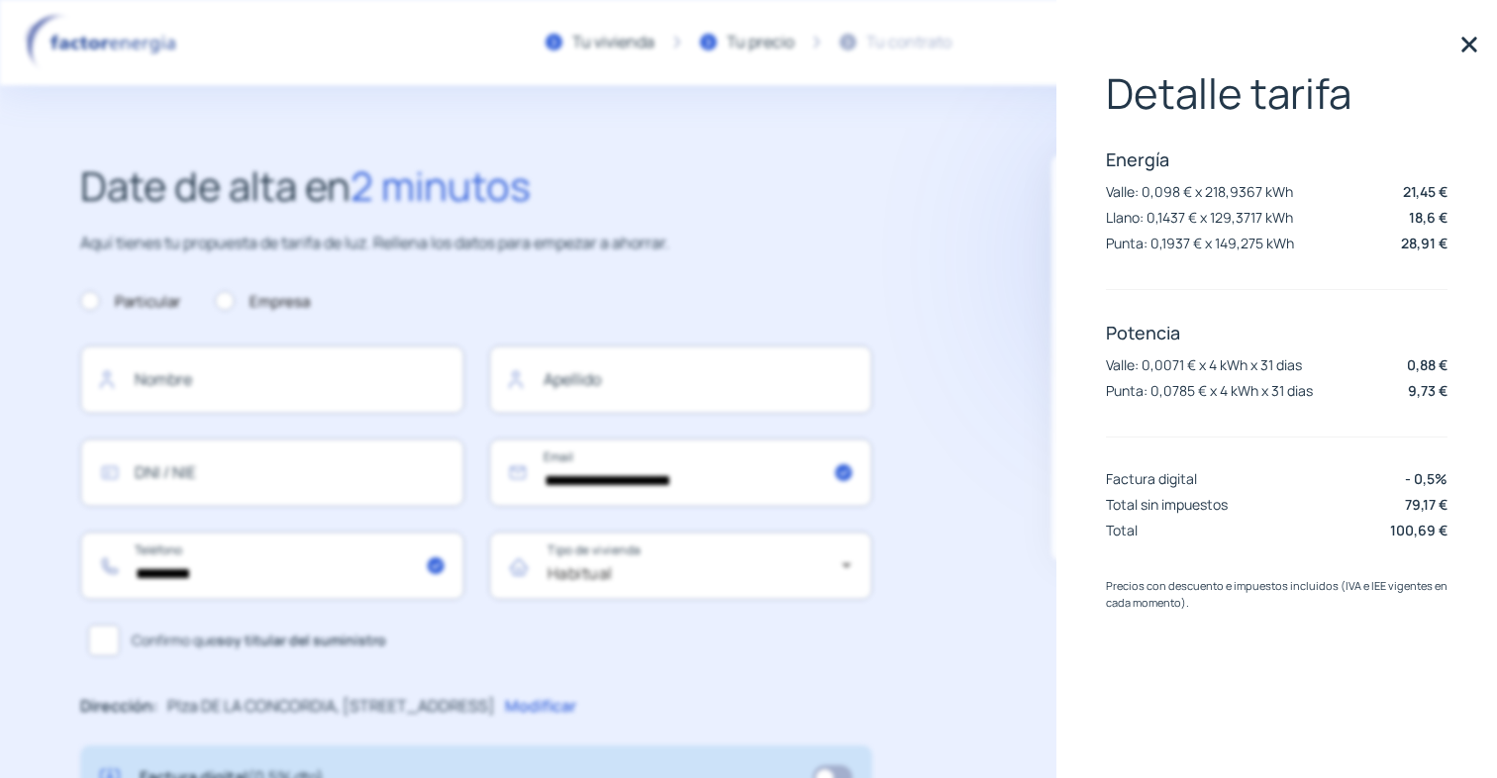
click at [1270, 400] on p "Punta: 0,0785 € x 4 kWh x 31 dias" at bounding box center [1209, 390] width 207 height 19
click at [1204, 365] on p "Valle: 0,0071 € x 4 kWh x 31 dias" at bounding box center [1204, 364] width 196 height 19
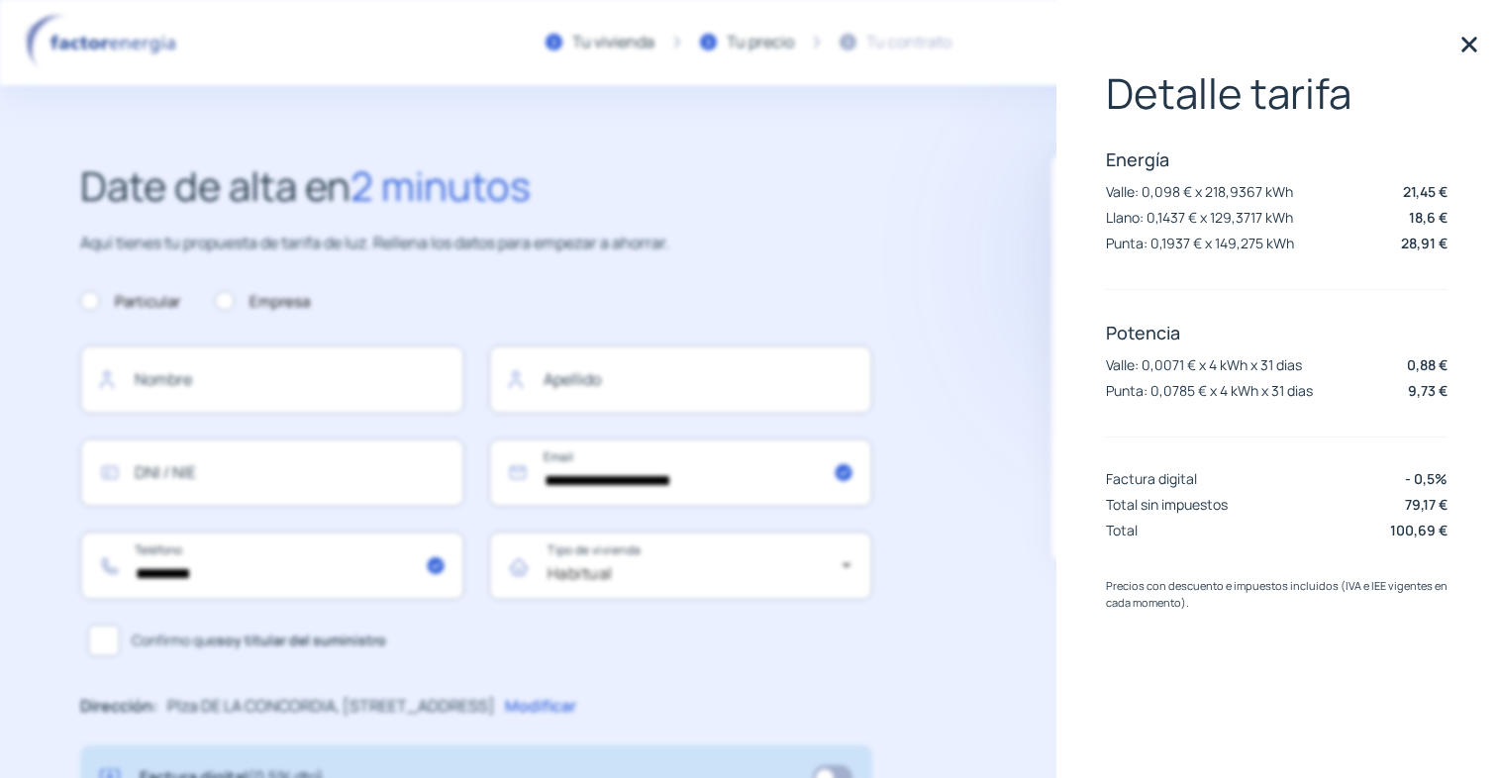
click at [1204, 365] on p "Valle: 0,0071 € x 4 kWh x 31 dias" at bounding box center [1204, 364] width 196 height 19
click at [1247, 233] on div "Energía Valle: 0,098 € x 218,9367 kWh 21,45 € Llano: 0,1437 € x 129,3717 kWh 18…" at bounding box center [1277, 203] width 342 height 111
click at [1227, 213] on p "Llano: 0,1437 € x 129,3717 kWh" at bounding box center [1199, 217] width 187 height 19
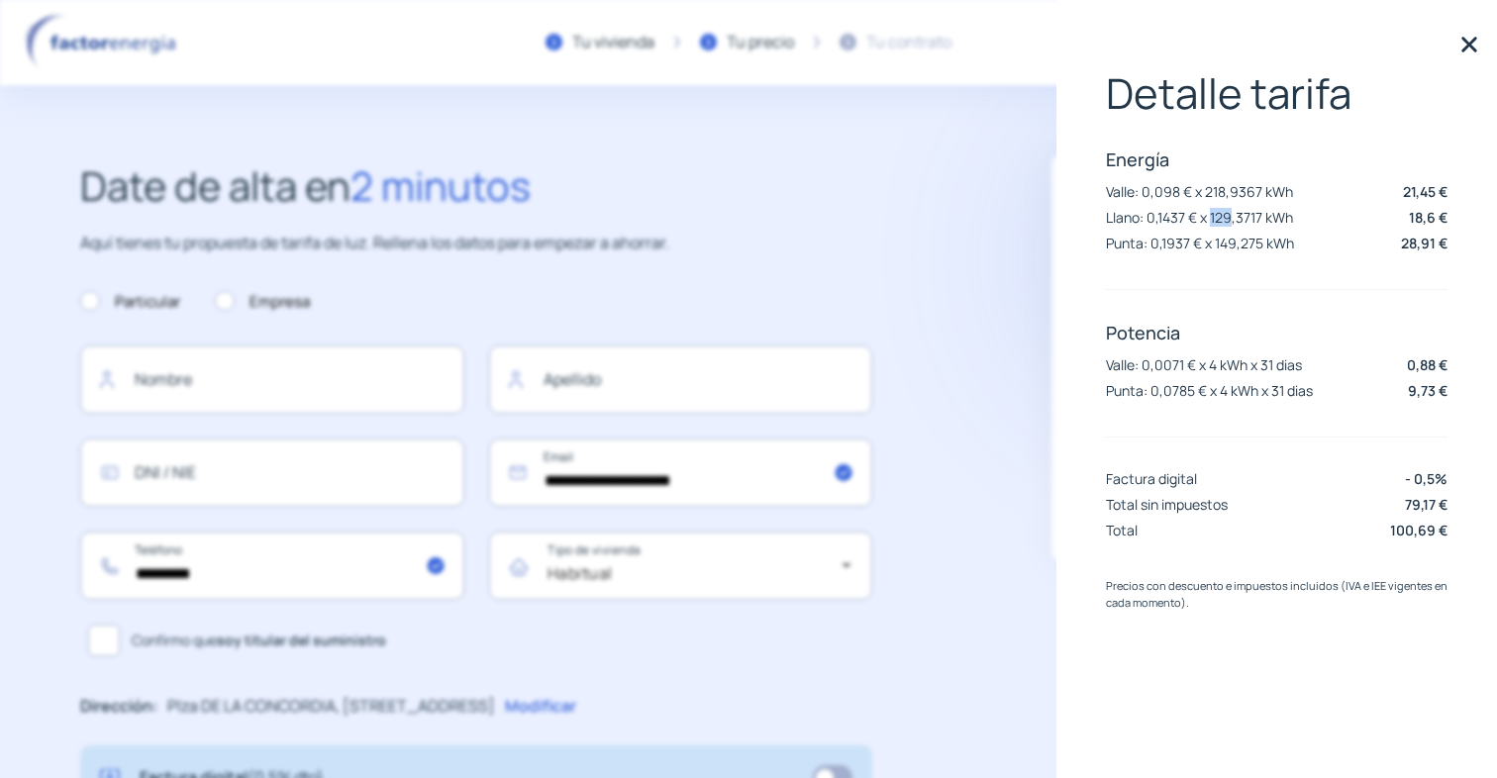
click at [1227, 213] on p "Llano: 0,1437 € x 129,3717 kWh" at bounding box center [1199, 217] width 187 height 19
click at [1338, 150] on p "Energía" at bounding box center [1277, 160] width 342 height 24
